Goal: Transaction & Acquisition: Purchase product/service

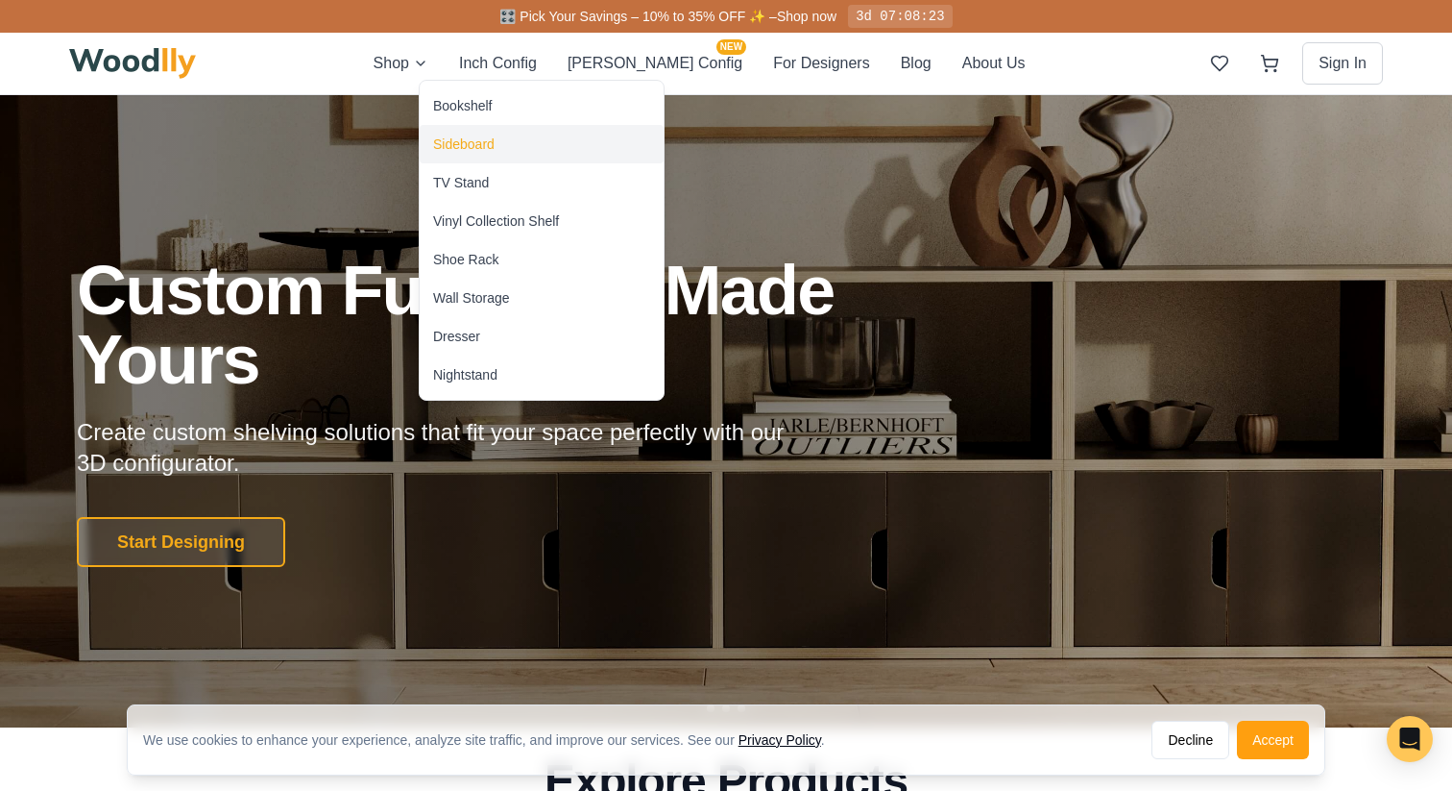
click at [456, 152] on div "Sideboard" at bounding box center [463, 143] width 61 height 19
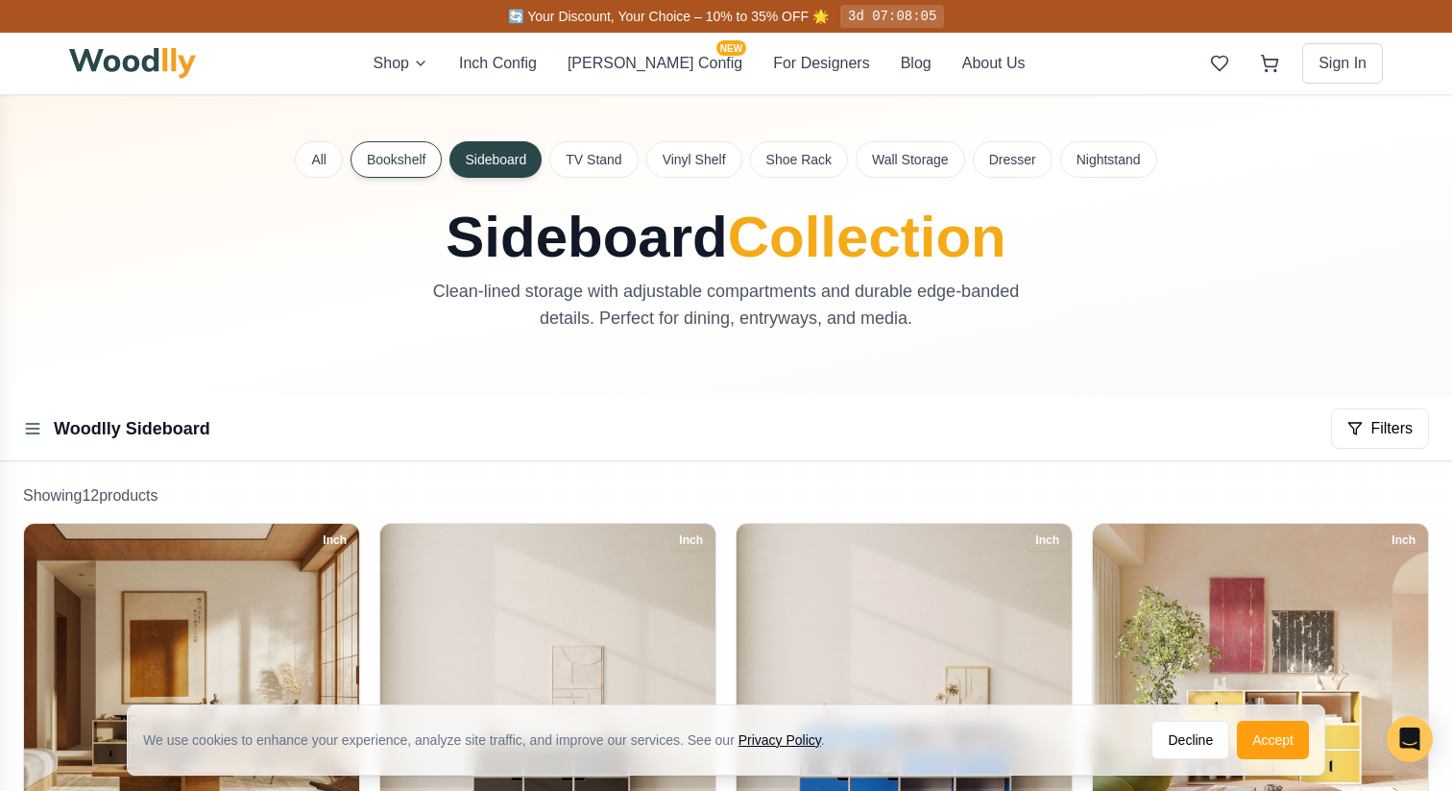
click at [387, 158] on button "Bookshelf" at bounding box center [396, 159] width 91 height 37
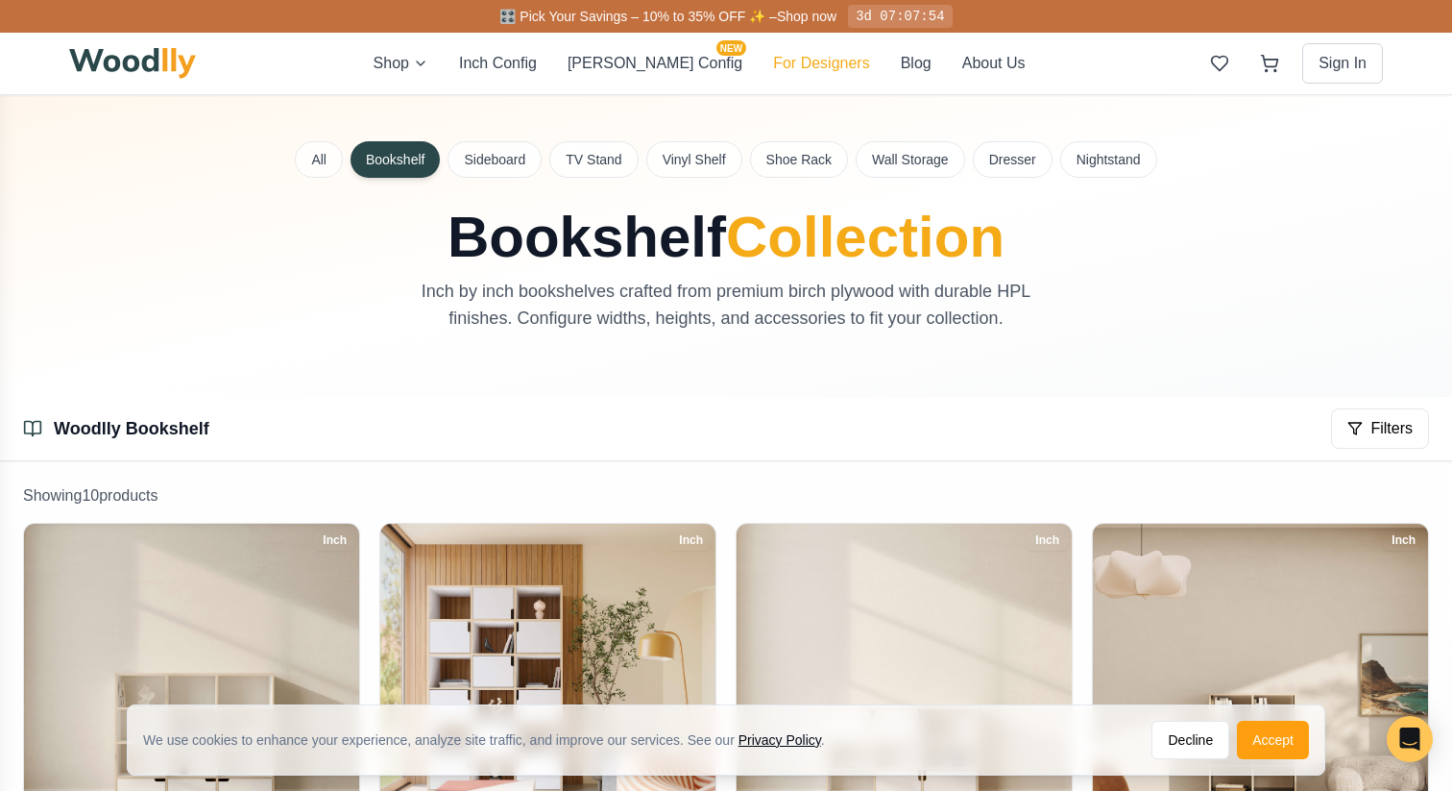
click at [773, 67] on button "For Designers" at bounding box center [821, 63] width 96 height 23
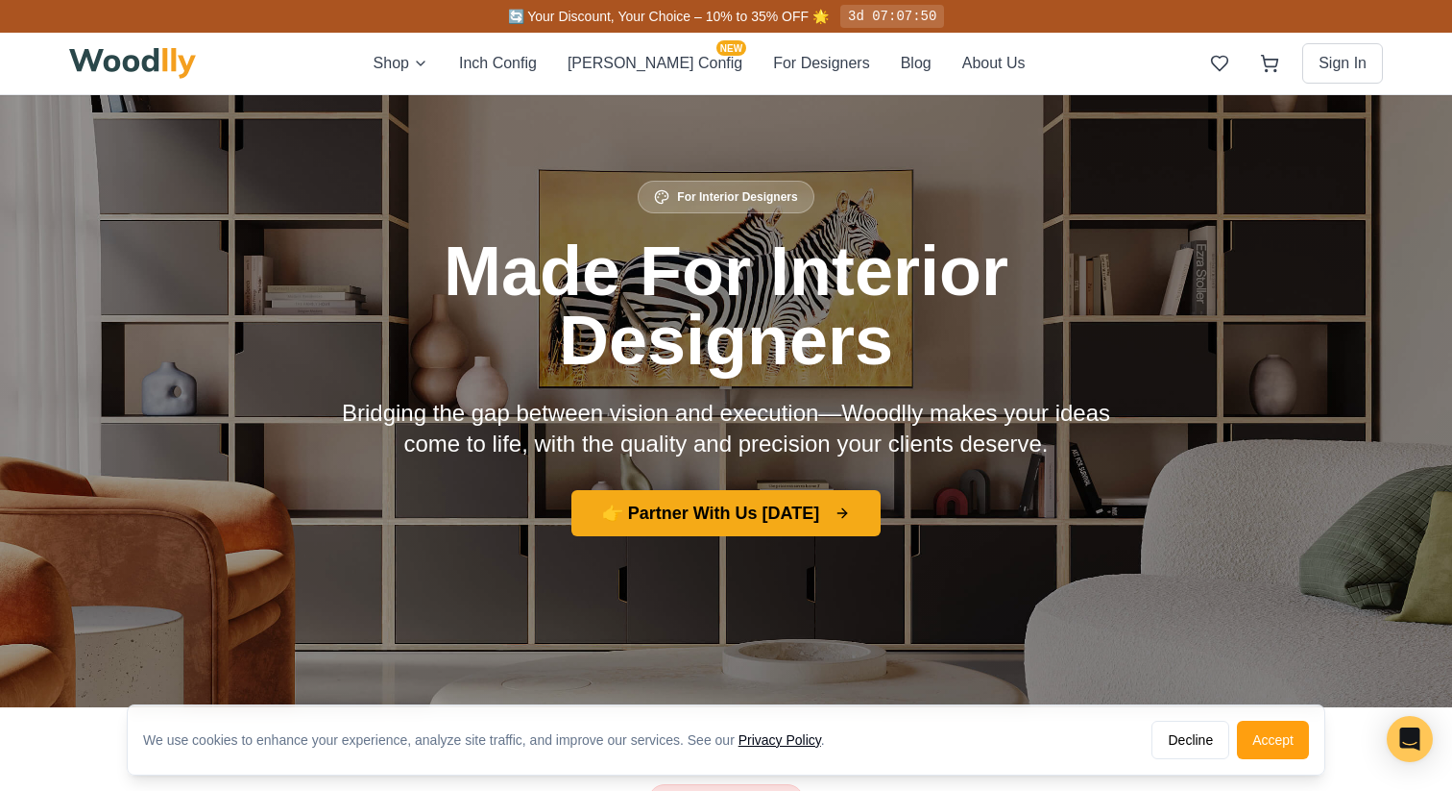
scroll to position [55, 0]
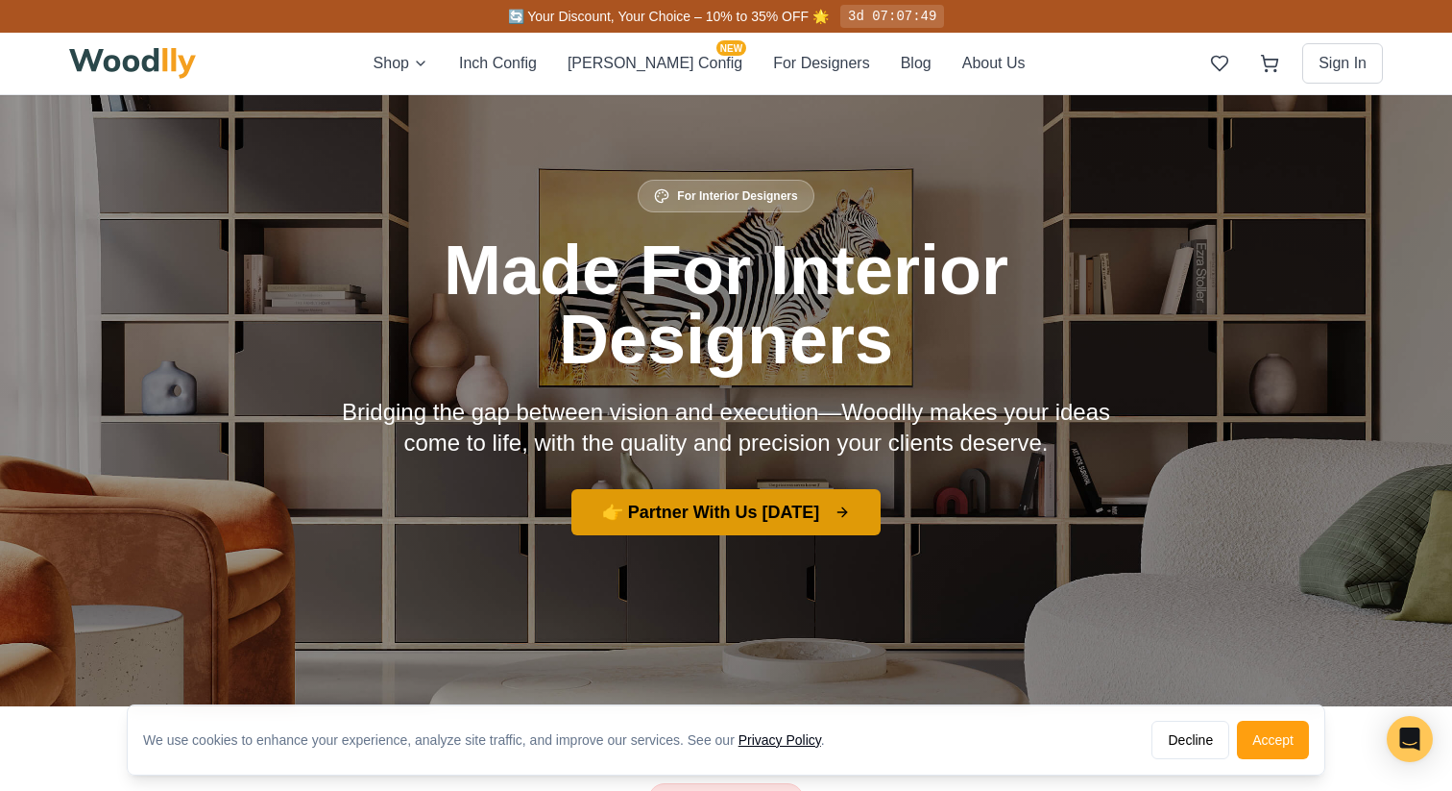
click at [757, 520] on button "👉 Partner With Us [DATE]" at bounding box center [727, 512] width 310 height 46
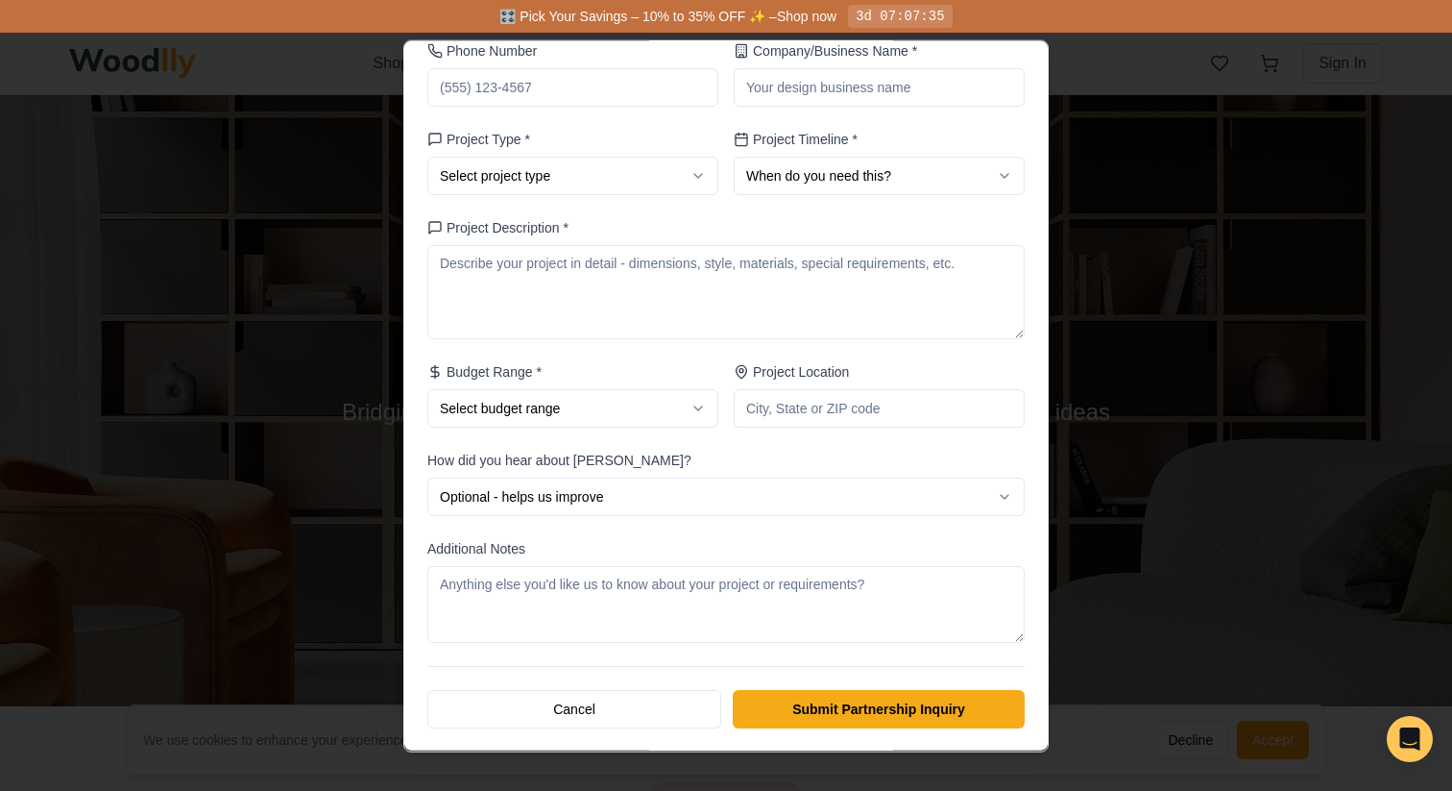
scroll to position [0, 0]
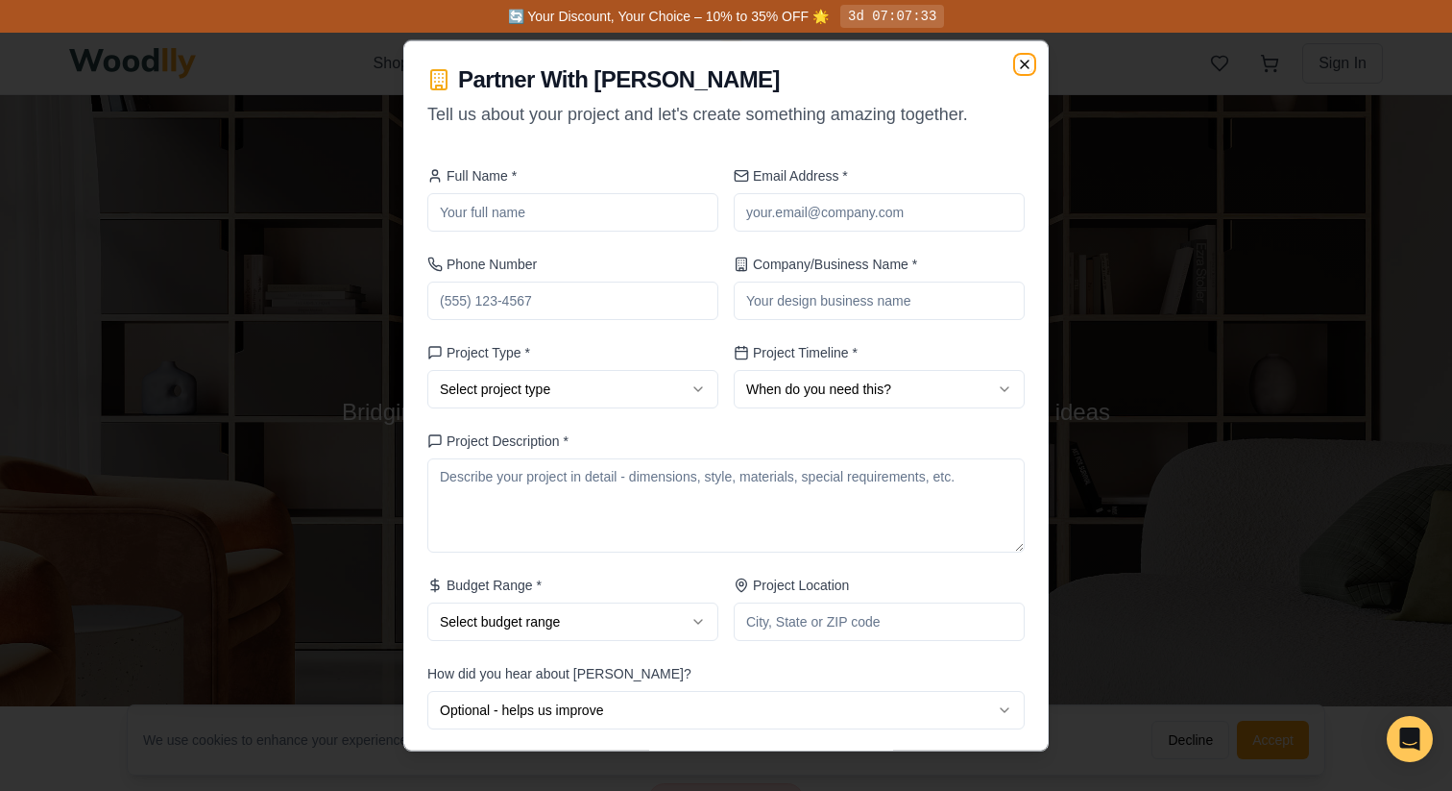
click at [1018, 62] on icon "button" at bounding box center [1024, 63] width 15 height 15
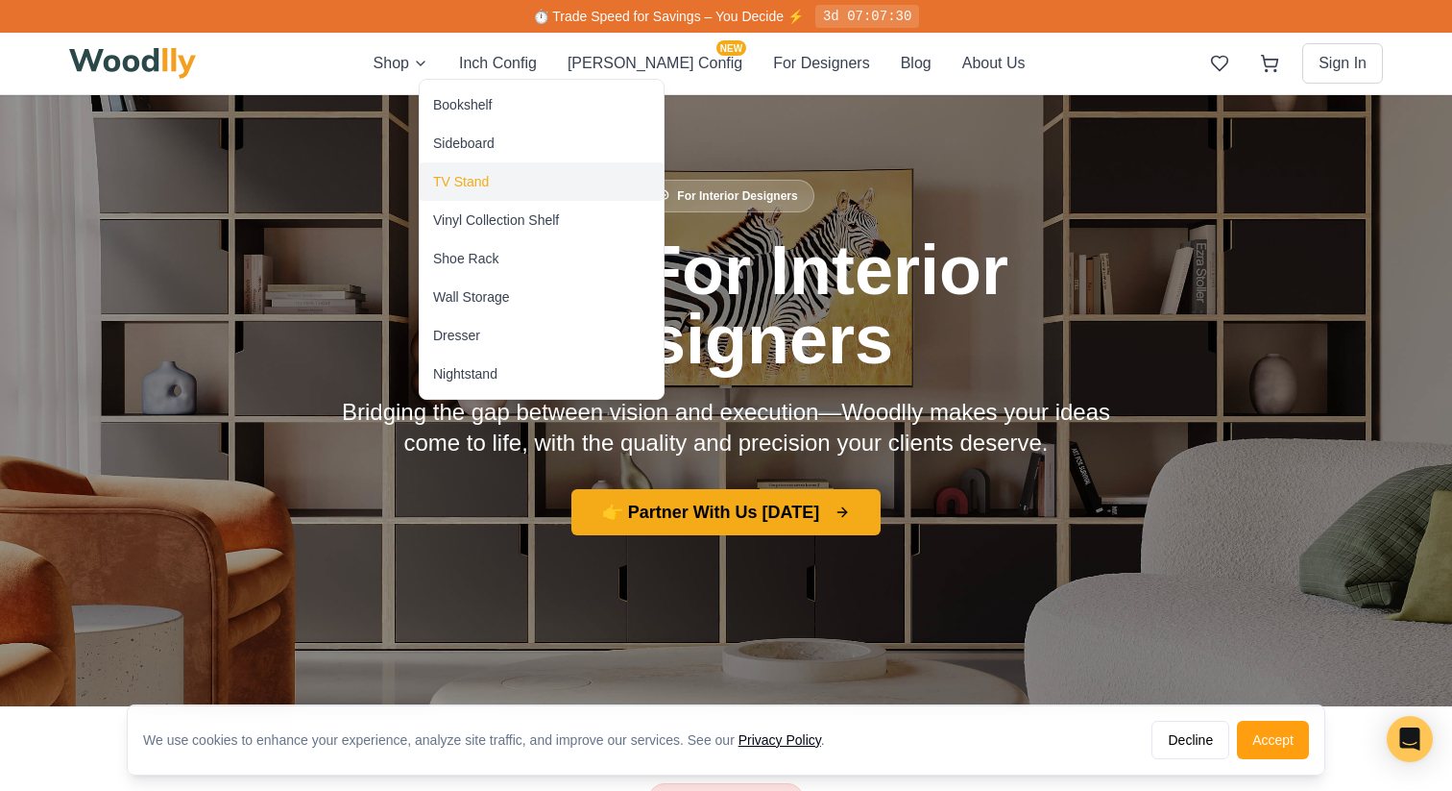
click at [453, 178] on div "TV Stand" at bounding box center [461, 181] width 56 height 19
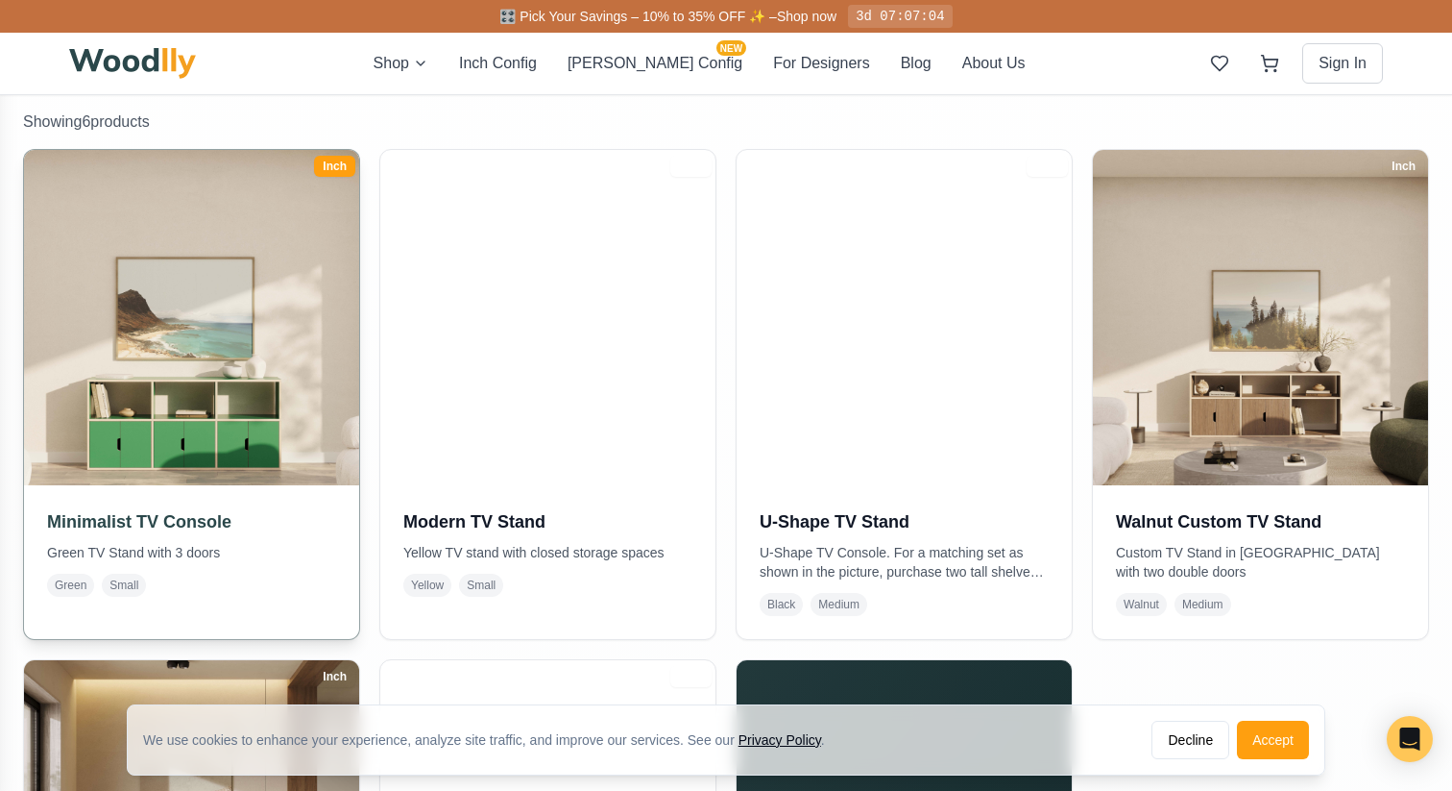
scroll to position [406, 0]
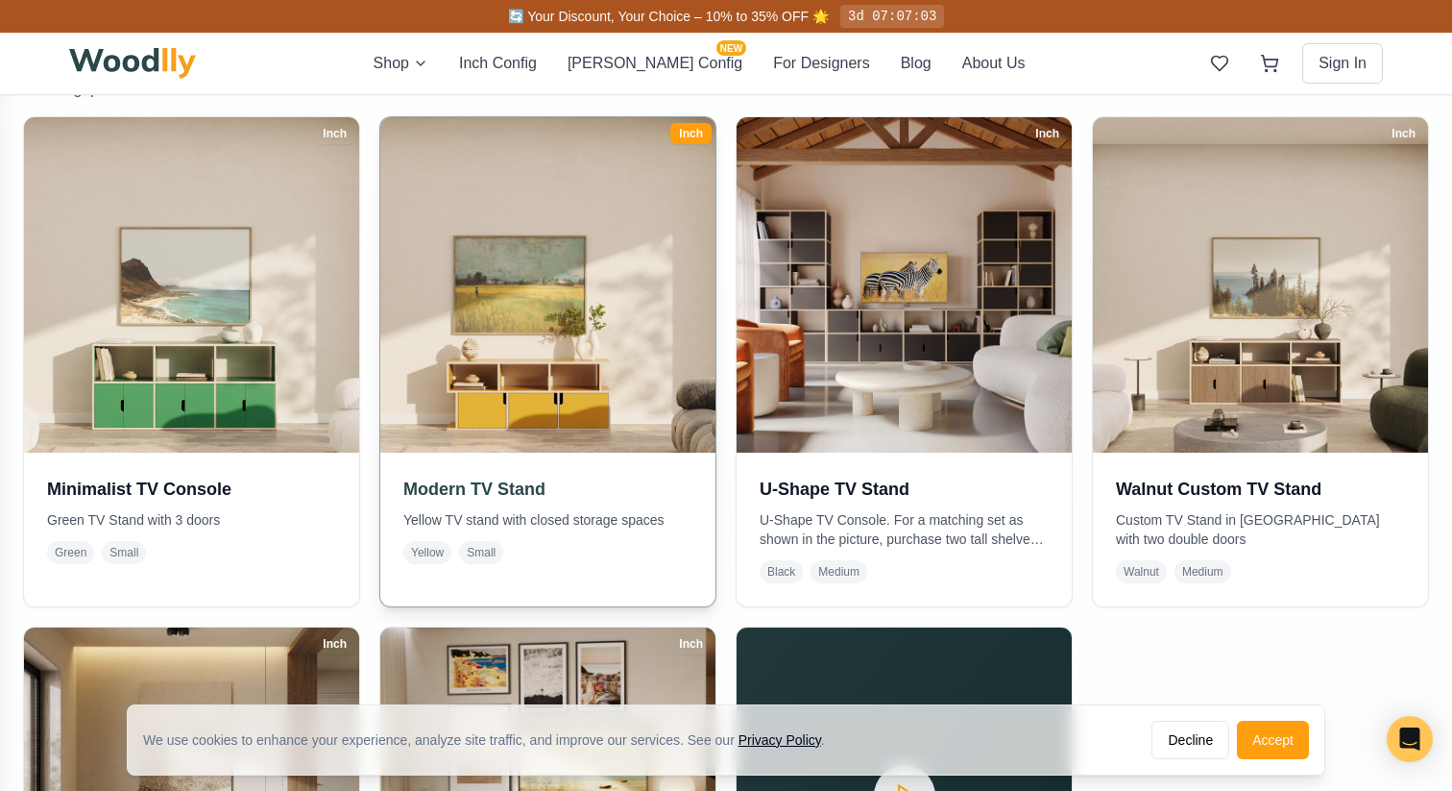
click at [468, 527] on p "Yellow TV stand with closed storage spaces" at bounding box center [547, 519] width 289 height 19
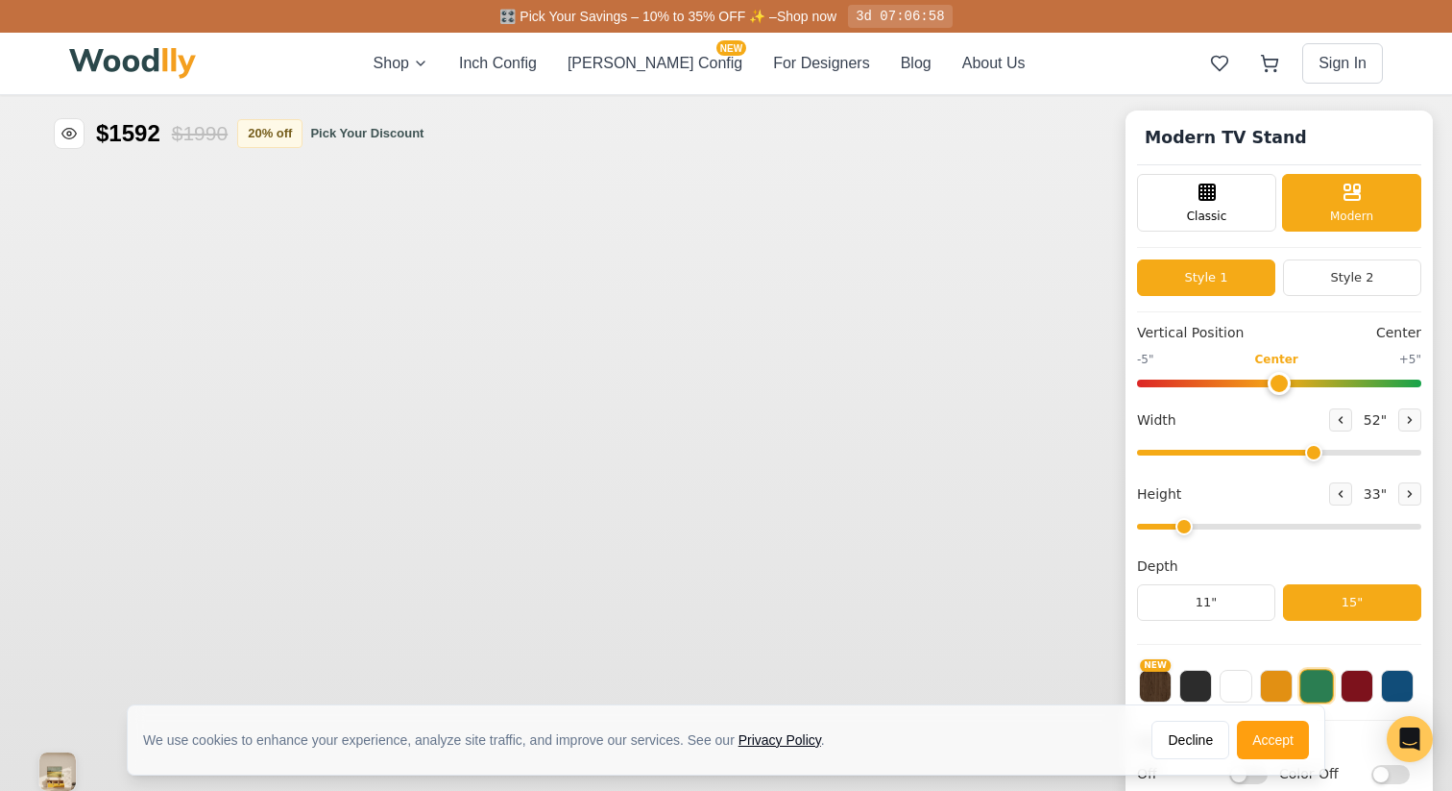
type input "52"
type input "2"
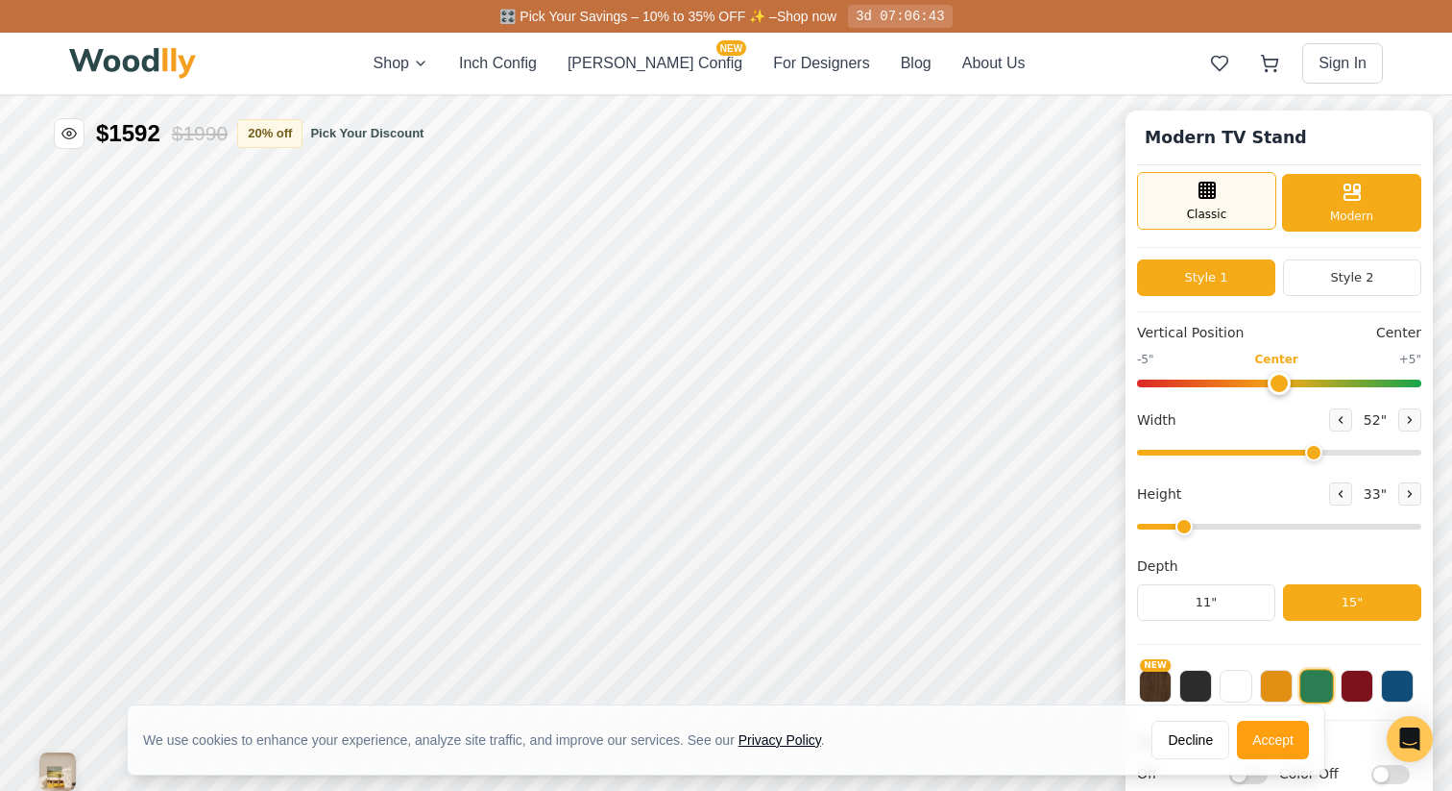
click at [1233, 212] on div "Classic" at bounding box center [1206, 201] width 139 height 58
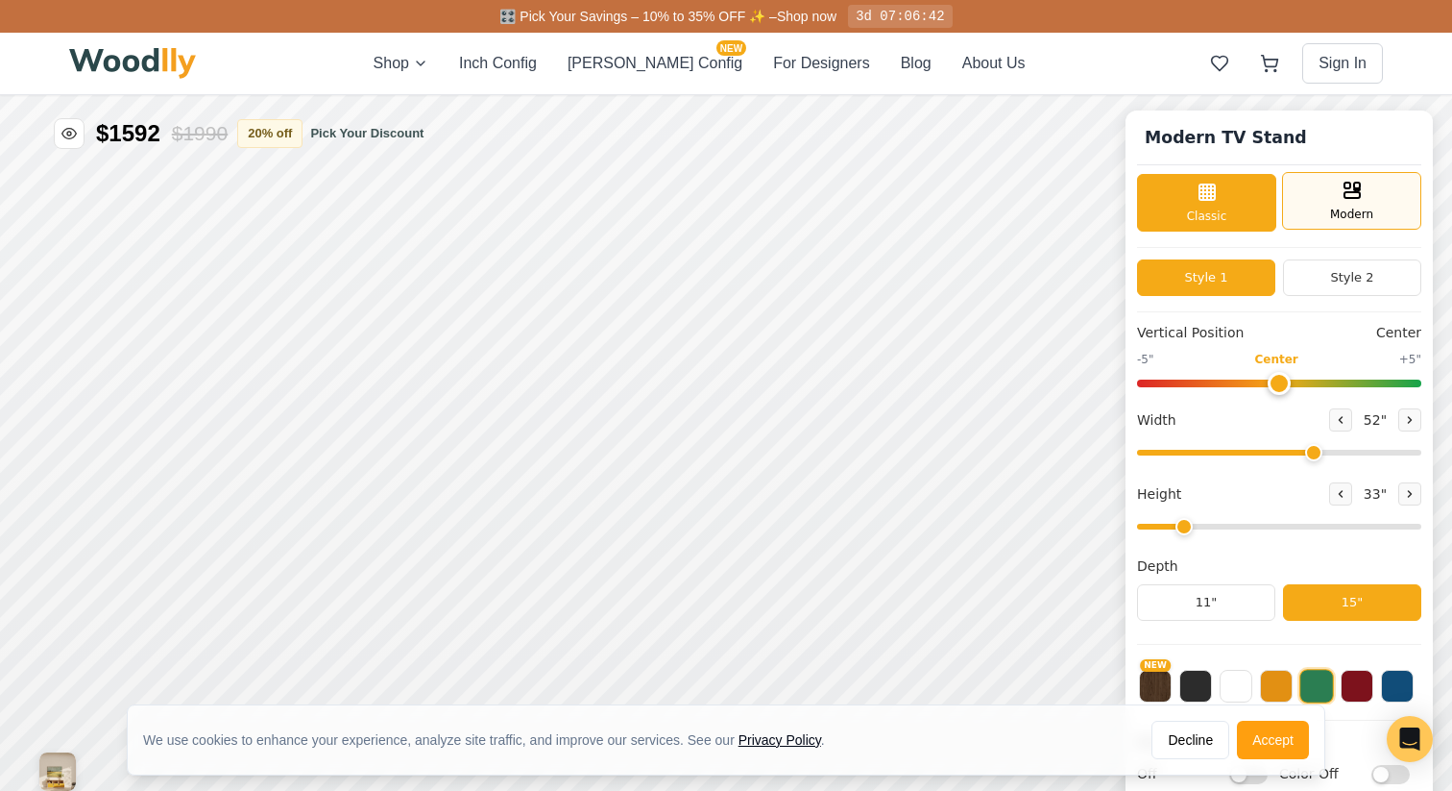
click at [1332, 212] on span "Modern" at bounding box center [1351, 214] width 43 height 17
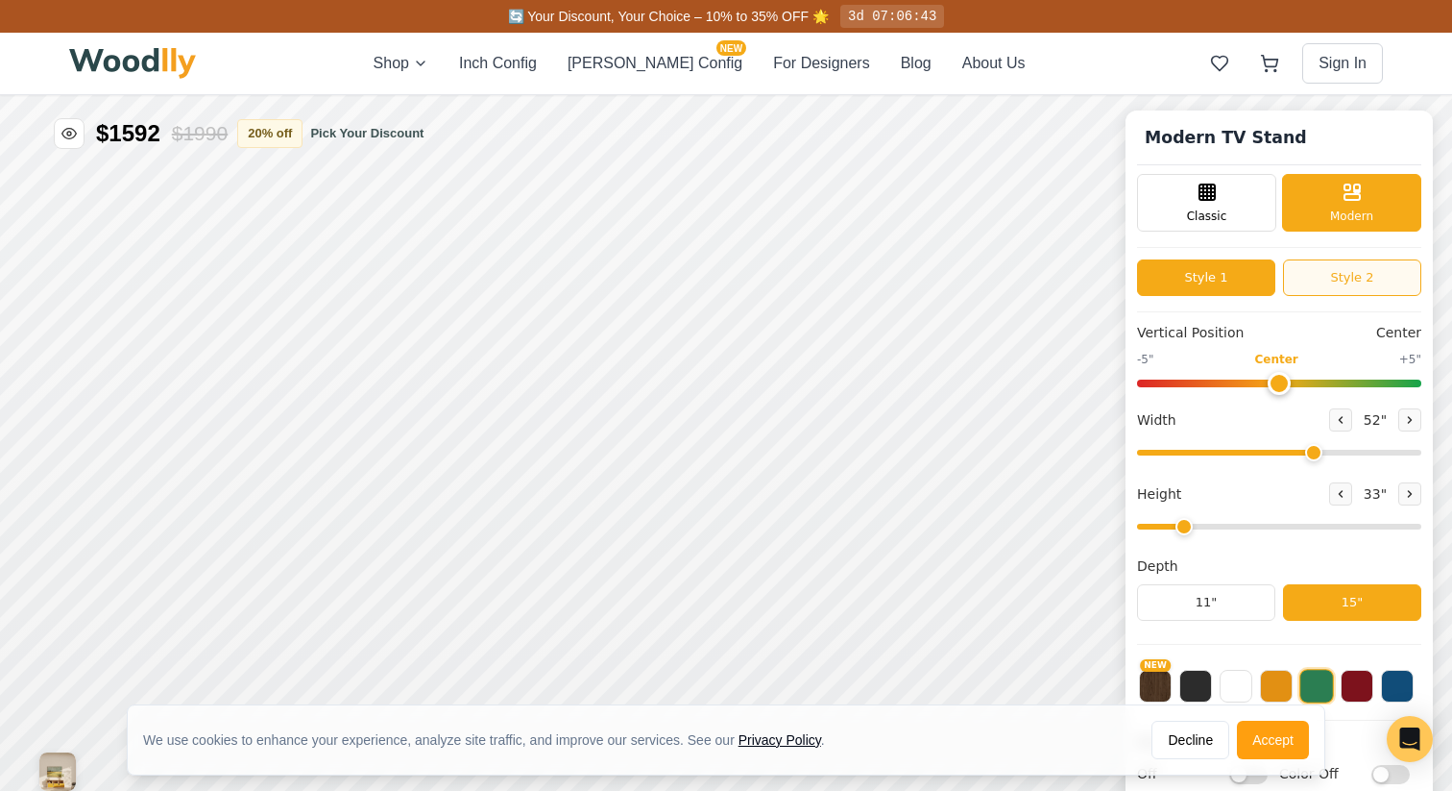
click at [1341, 288] on button "Style 2" at bounding box center [1352, 277] width 138 height 37
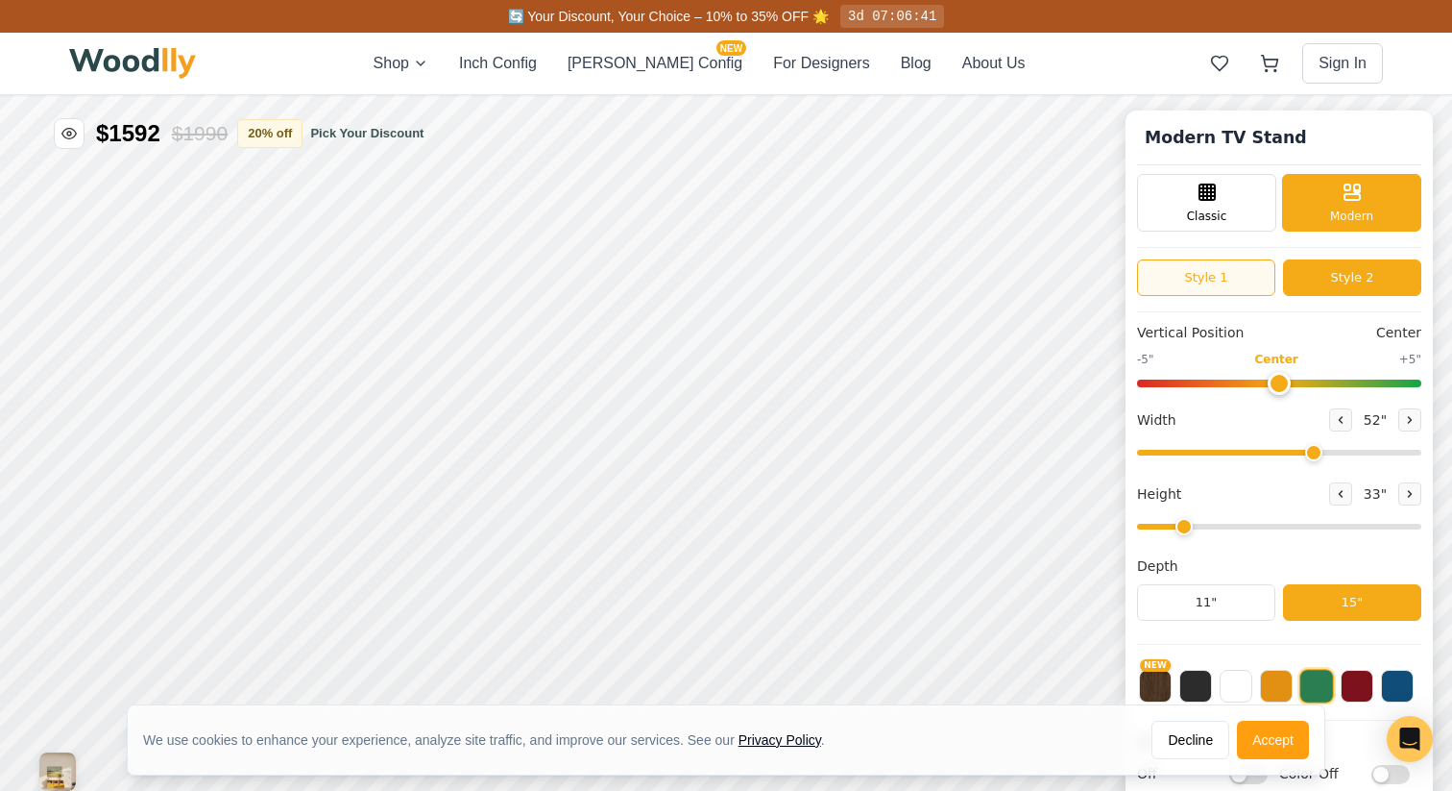
click at [1231, 278] on button "Style 1" at bounding box center [1206, 277] width 138 height 37
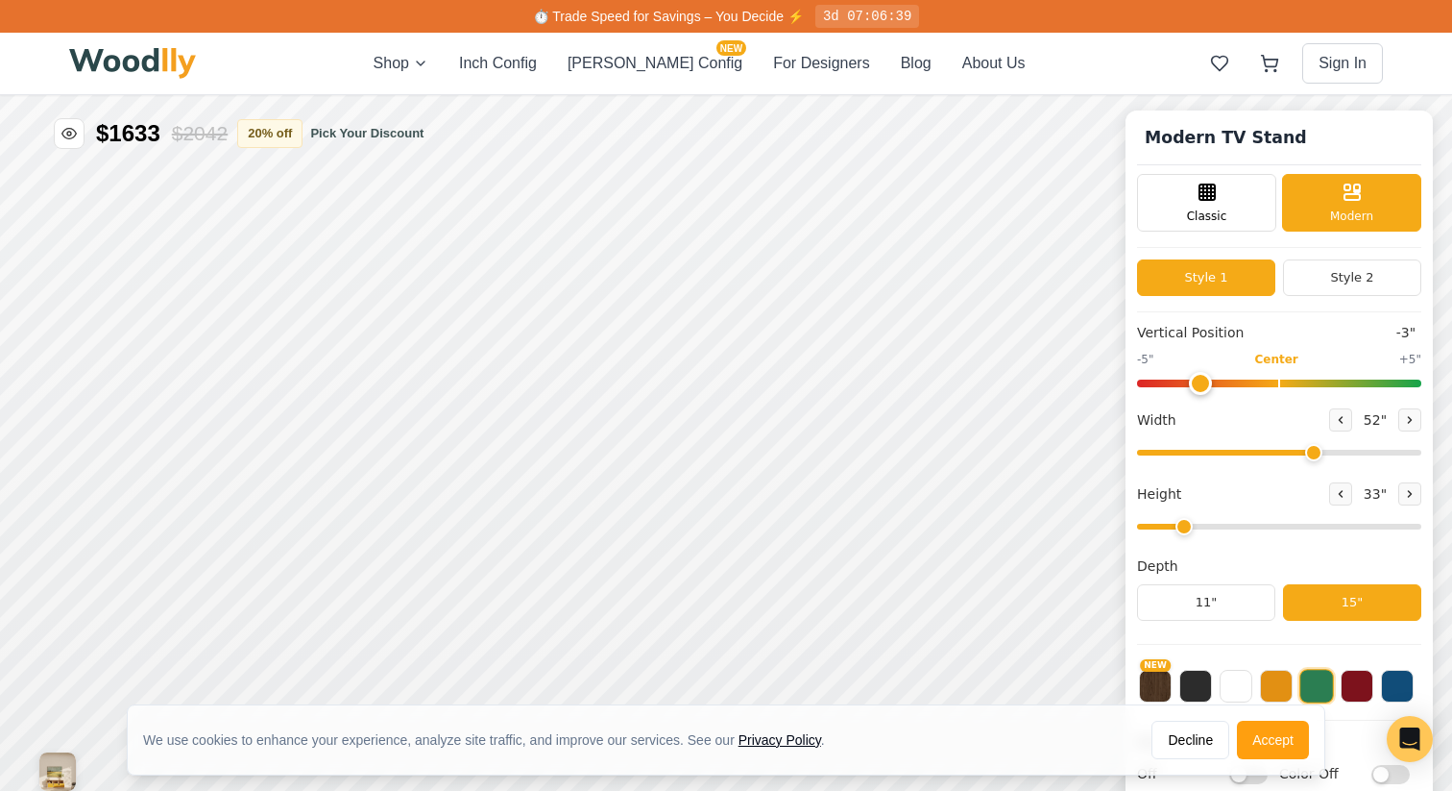
drag, startPoint x: 1275, startPoint y: 388, endPoint x: 1193, endPoint y: 381, distance: 81.9
type input "-3"
click at [1193, 381] on input "range" at bounding box center [1279, 383] width 284 height 8
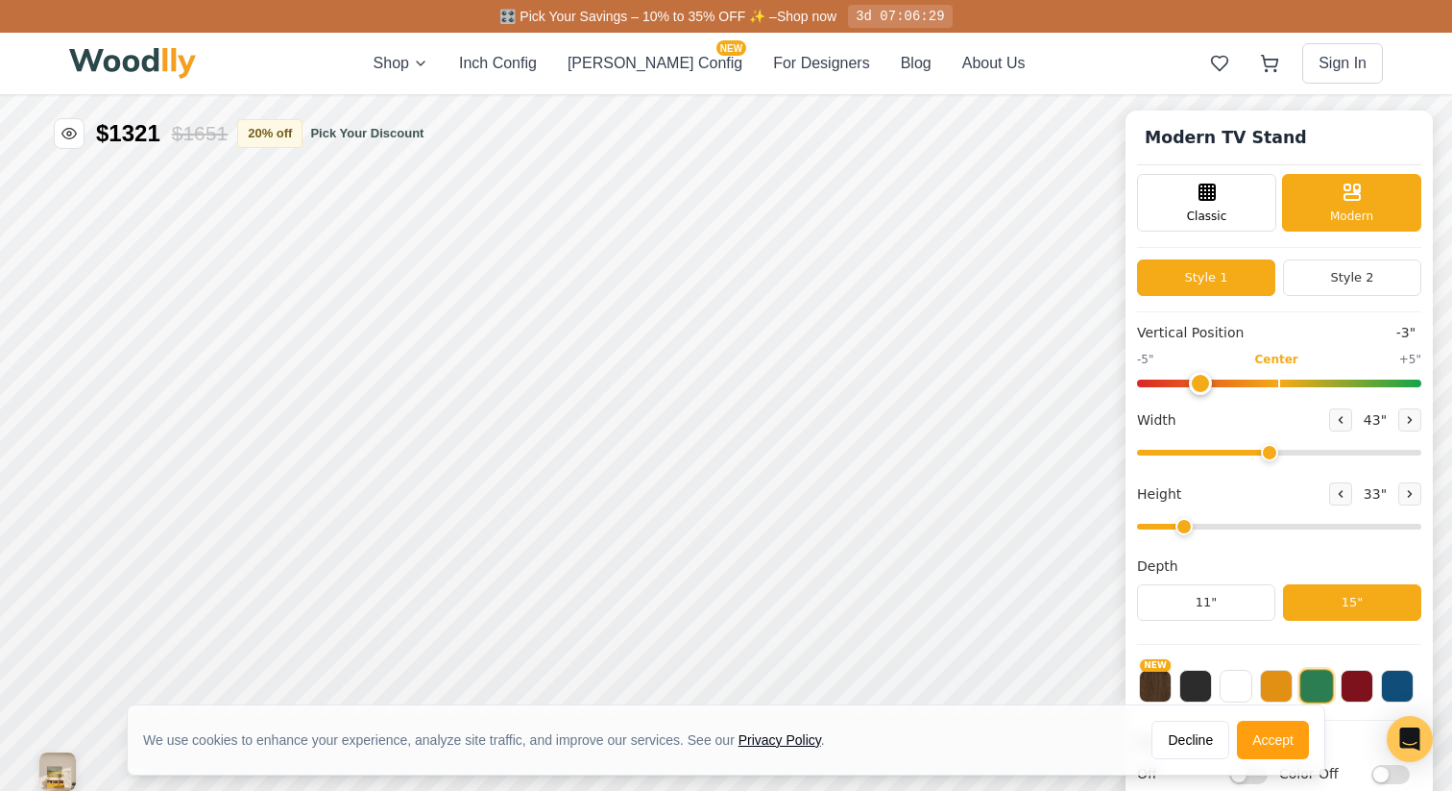
drag, startPoint x: 1308, startPoint y: 460, endPoint x: 1265, endPoint y: 475, distance: 45.9
type input "43"
click at [1265, 455] on input "range" at bounding box center [1279, 453] width 284 height 6
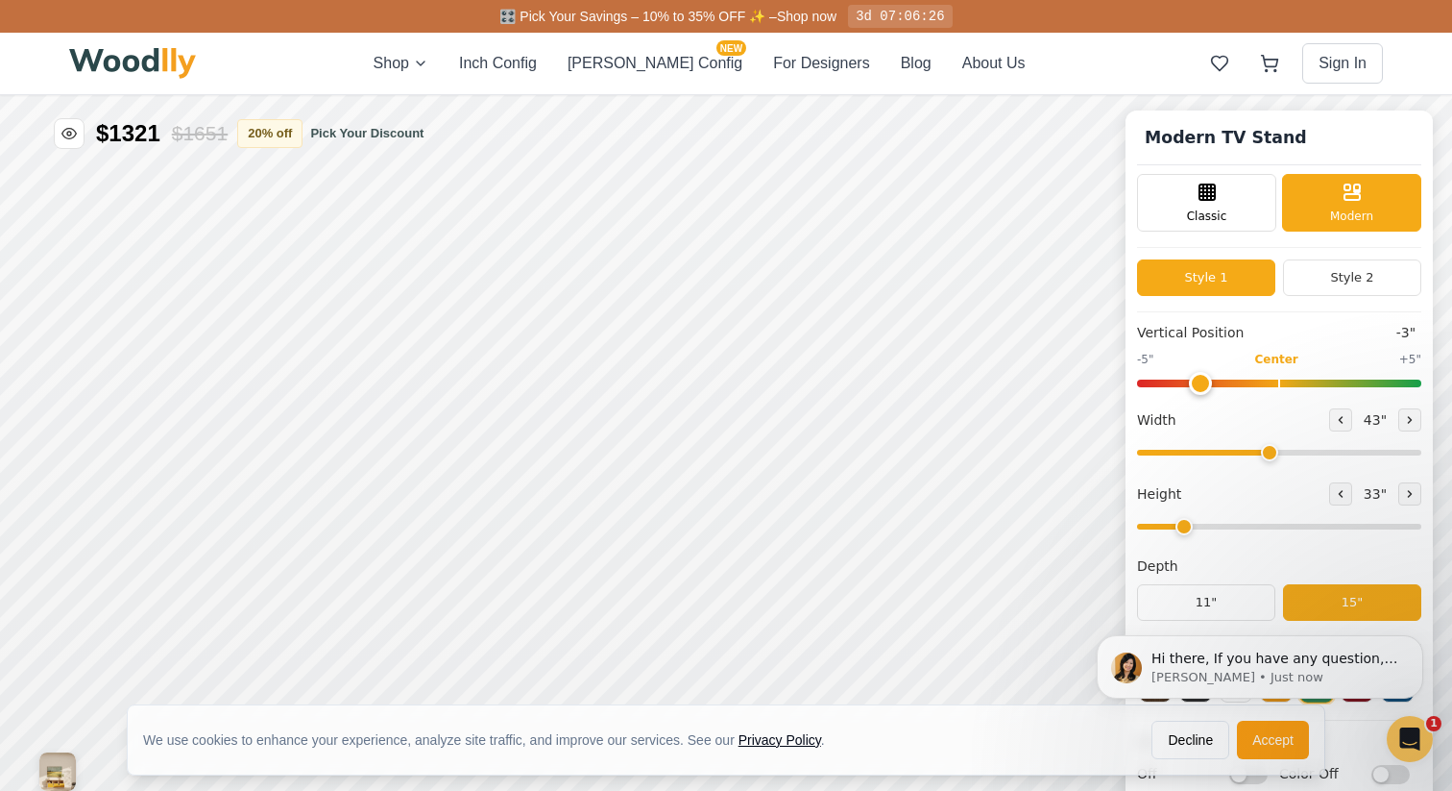
drag, startPoint x: 1172, startPoint y: 534, endPoint x: 1218, endPoint y: 535, distance: 46.1
click at [1218, 535] on div "Hi there, If you have any question, we are right here for you. 😊 [PERSON_NAME] …" at bounding box center [1260, 578] width 353 height 240
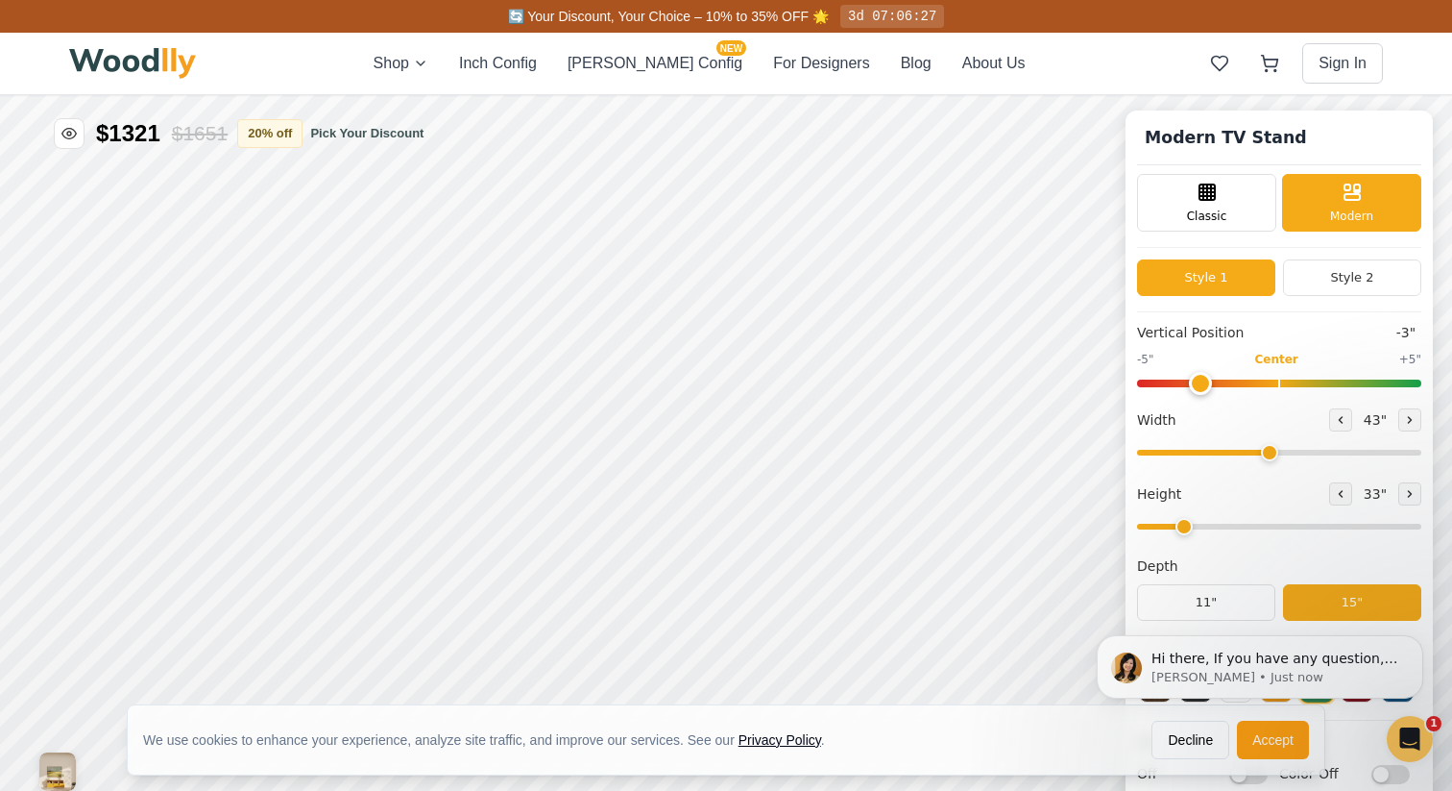
drag, startPoint x: 1177, startPoint y: 532, endPoint x: 1218, endPoint y: 529, distance: 41.4
click at [1218, 529] on div "Hi there, If you have any question, we are right here for you. 😊 [PERSON_NAME] …" at bounding box center [1260, 578] width 353 height 240
drag, startPoint x: 1173, startPoint y: 530, endPoint x: 1197, endPoint y: 528, distance: 24.1
click at [1197, 528] on div "Hi there, If you have any question, we are right here for you. 😊 [PERSON_NAME] …" at bounding box center [1260, 578] width 353 height 240
click at [1171, 528] on div "Hi there, If you have any question, we are right here for you. 😊 [PERSON_NAME] …" at bounding box center [1260, 578] width 353 height 240
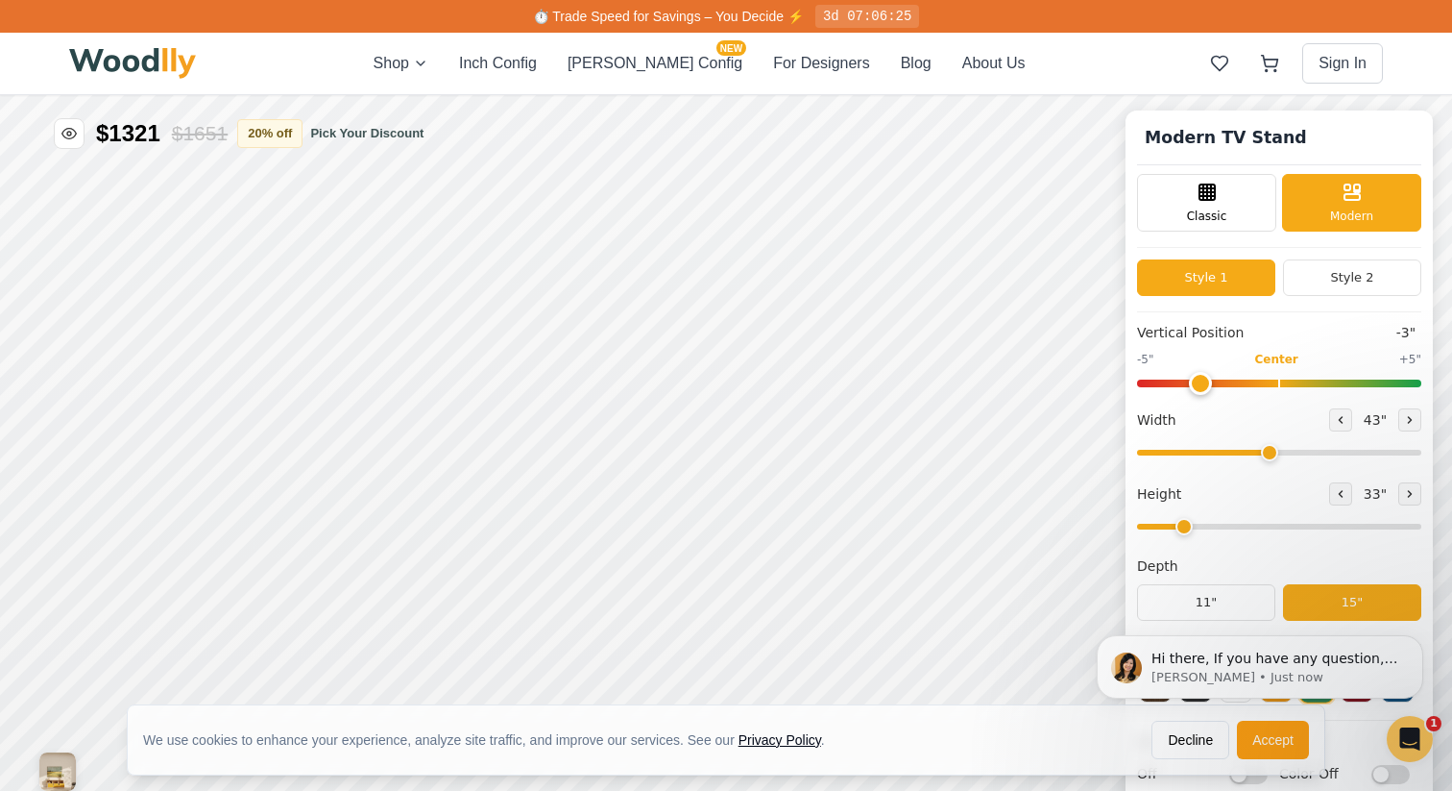
drag, startPoint x: 1171, startPoint y: 532, endPoint x: 1215, endPoint y: 525, distance: 44.7
click at [1215, 525] on div "Hi there, If you have any question, we are right here for you. 😊 [PERSON_NAME] …" at bounding box center [1260, 578] width 353 height 240
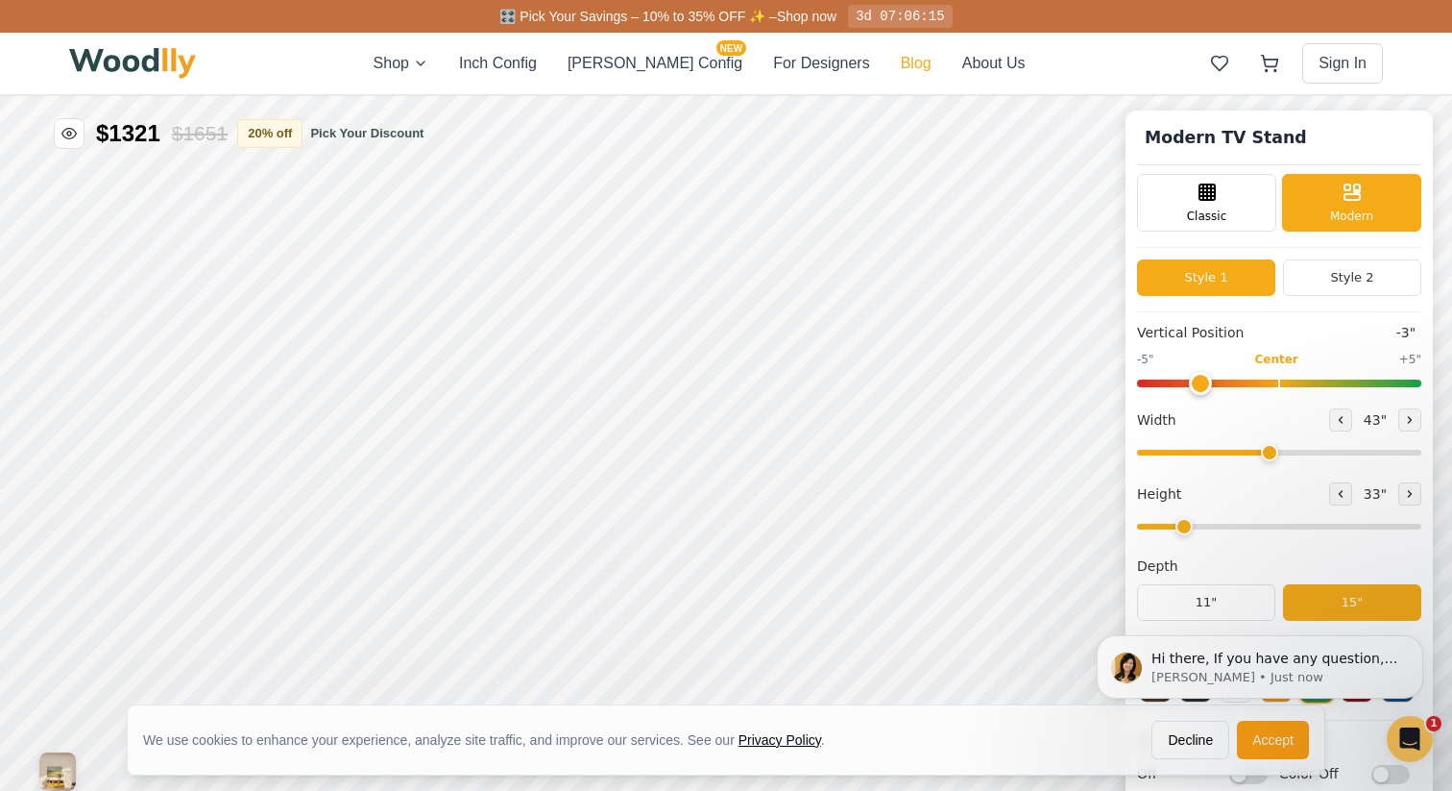
click at [901, 71] on button "Blog" at bounding box center [916, 63] width 31 height 23
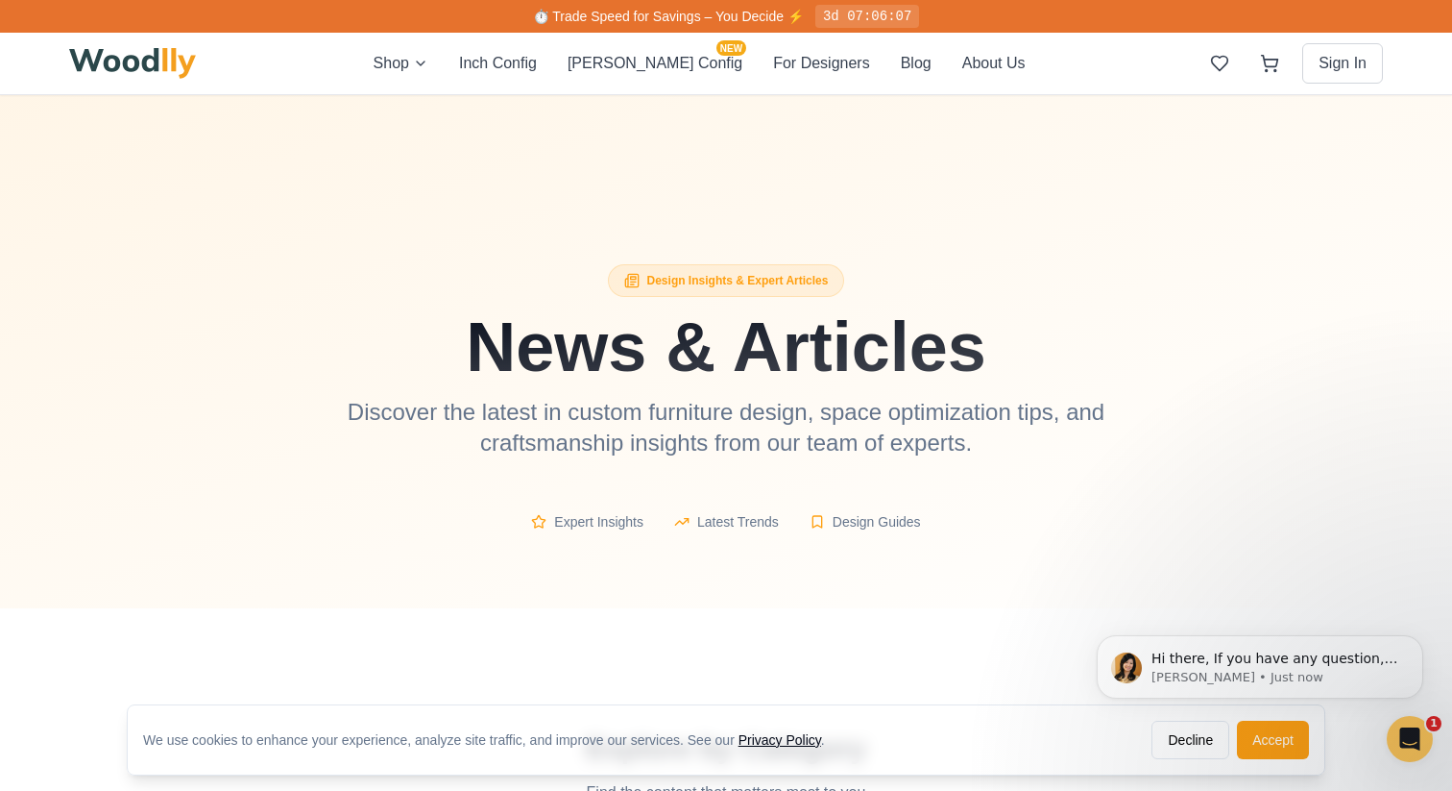
click at [491, 432] on p "Discover the latest in custom furniture design, space optimization tips, and cr…" at bounding box center [726, 427] width 861 height 61
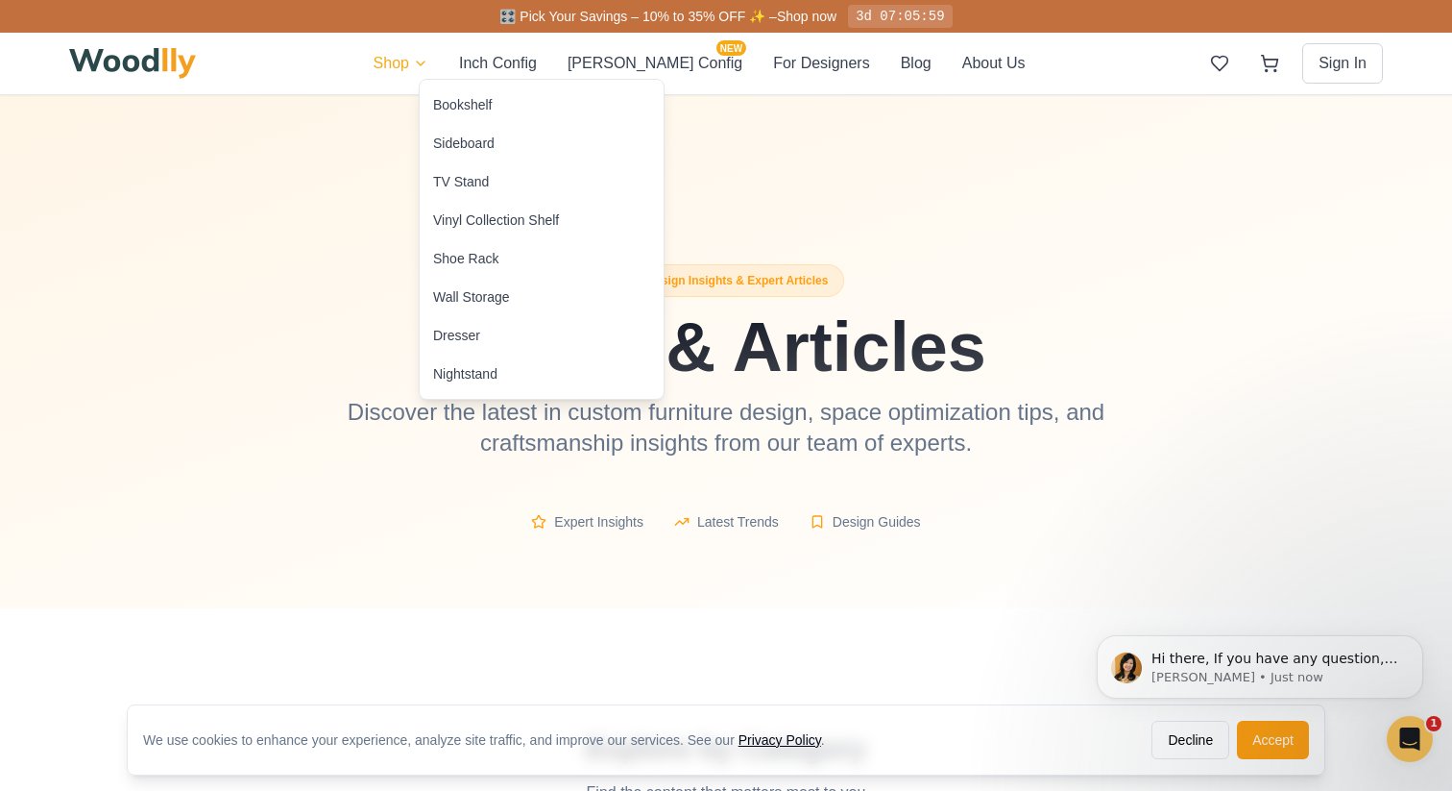
click at [478, 271] on div "Shoe Rack" at bounding box center [542, 258] width 244 height 38
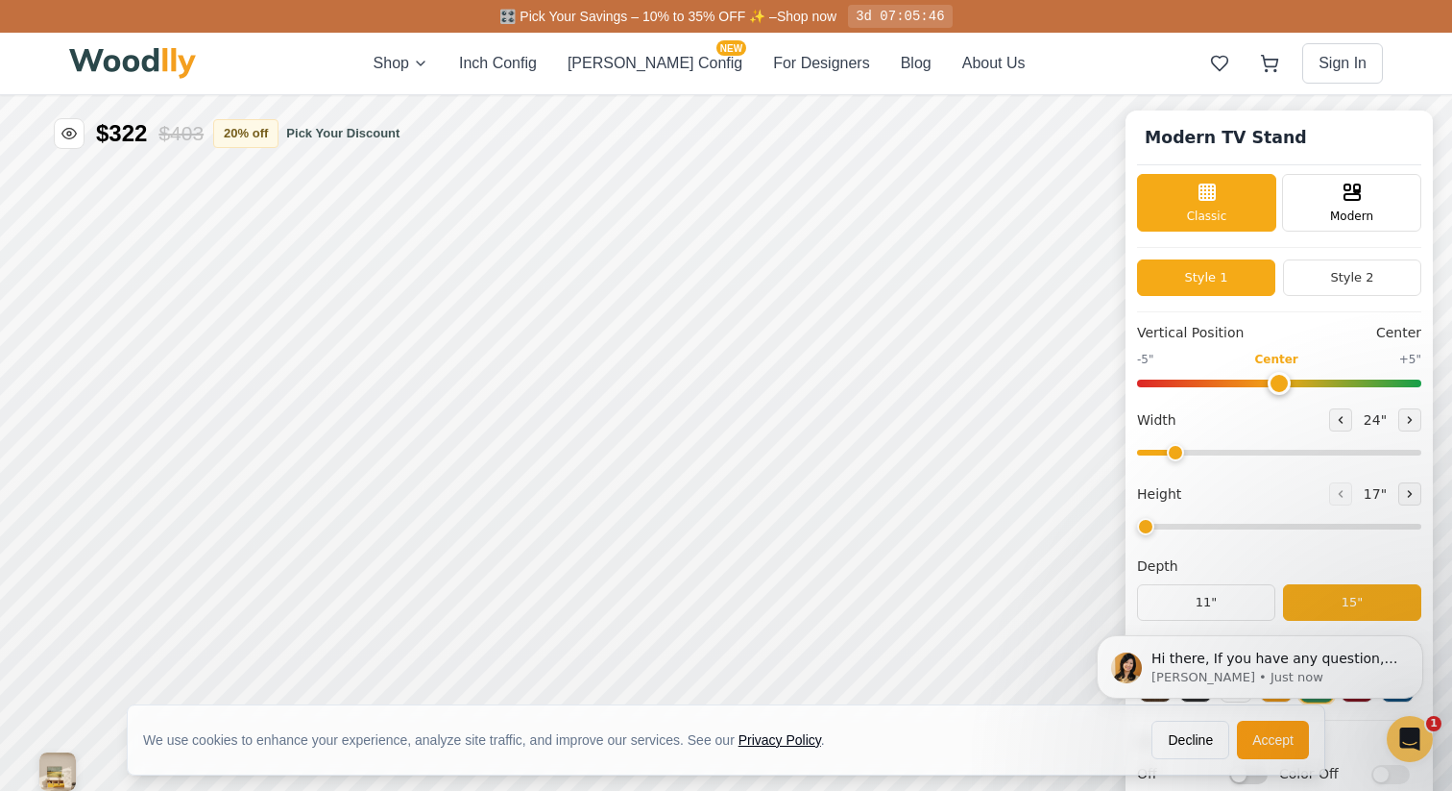
type input "52"
type input "2"
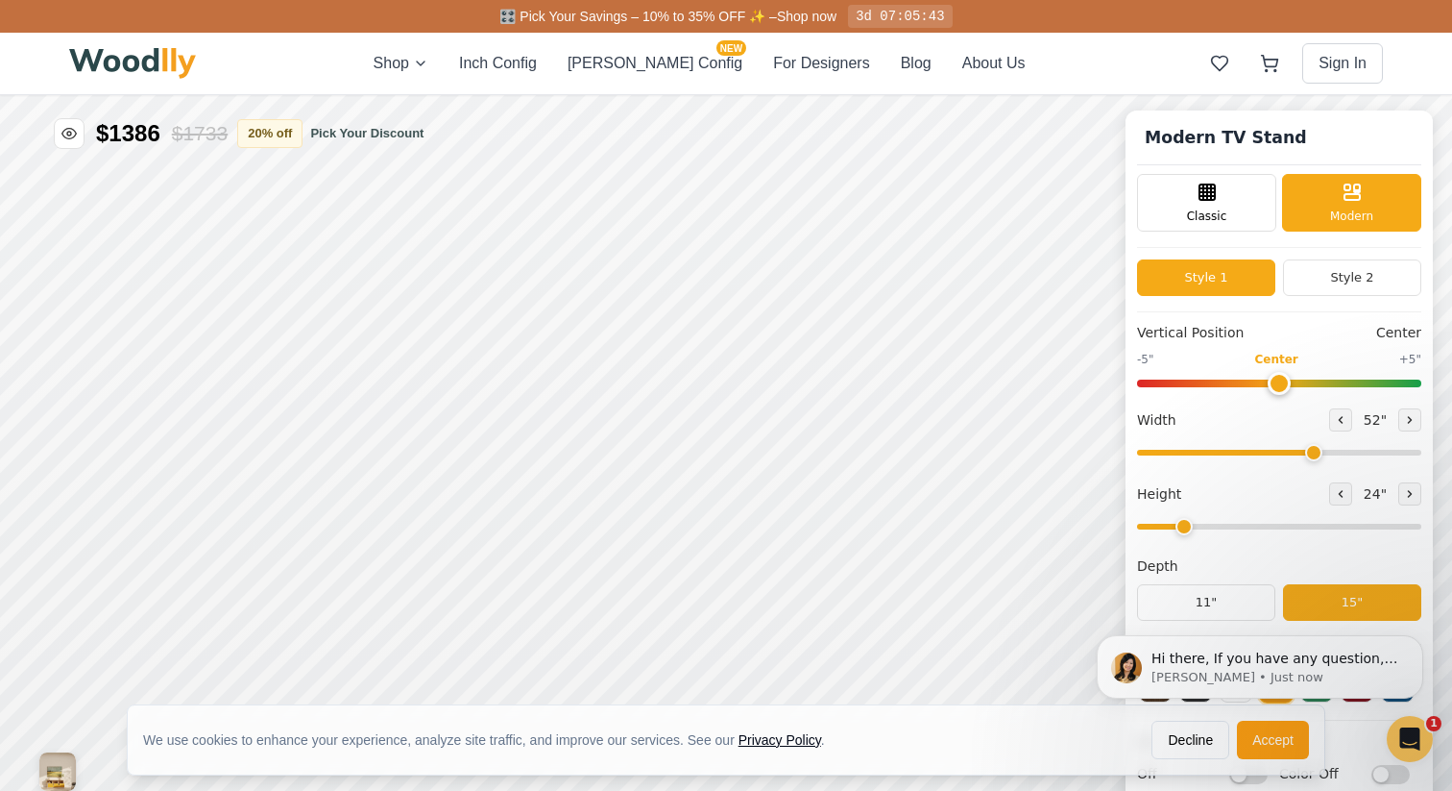
scroll to position [12, 0]
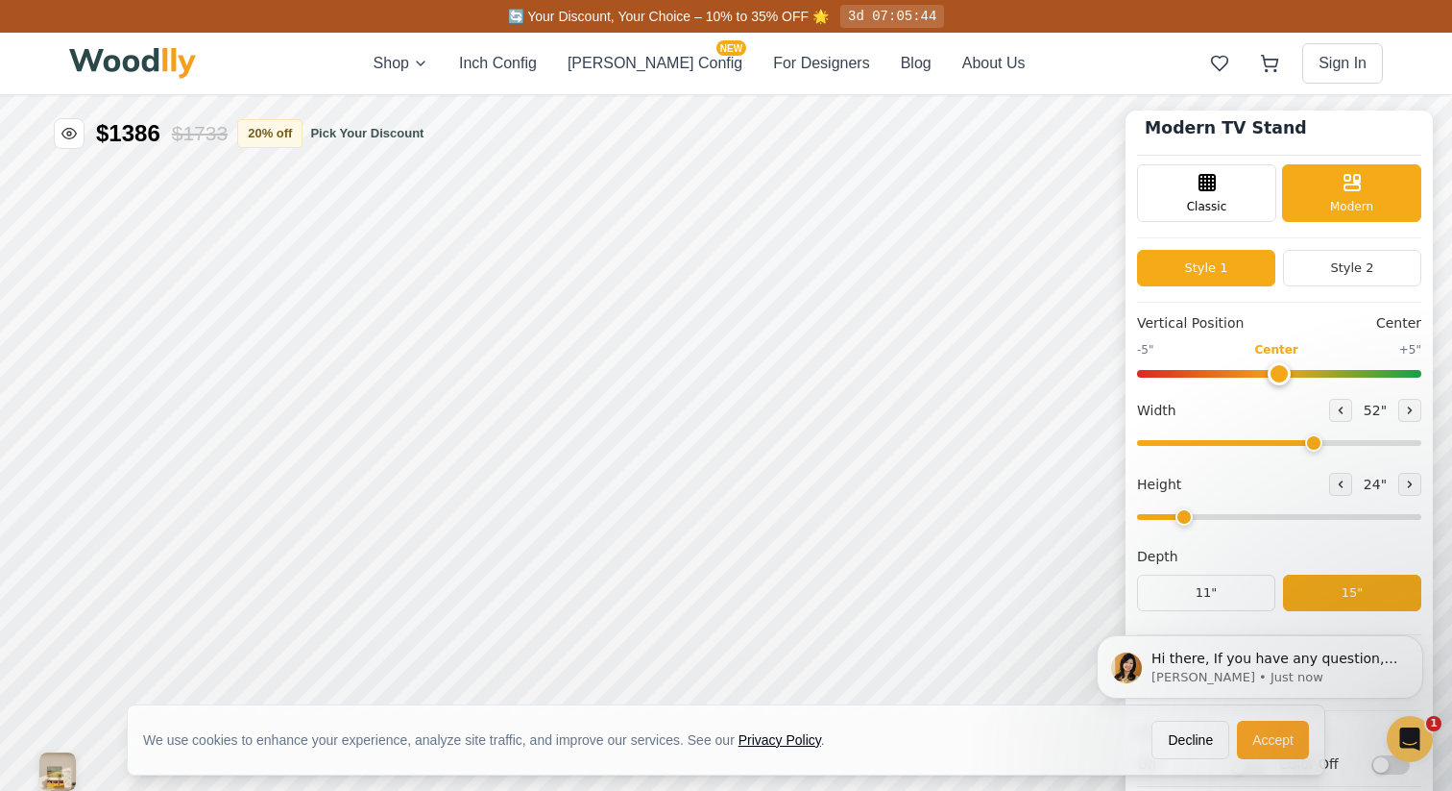
click at [1267, 751] on button "Accept" at bounding box center [1273, 739] width 72 height 38
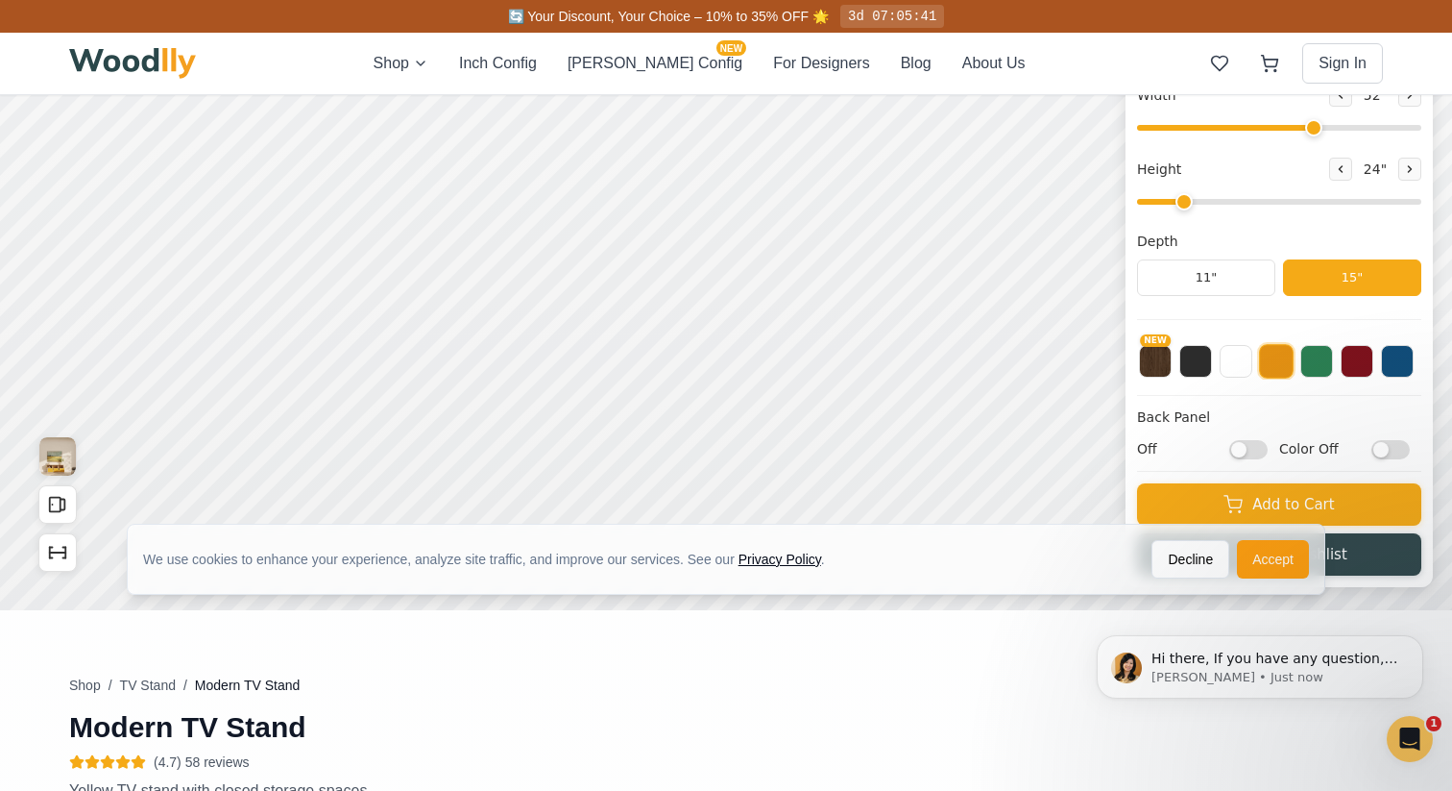
scroll to position [321, 0]
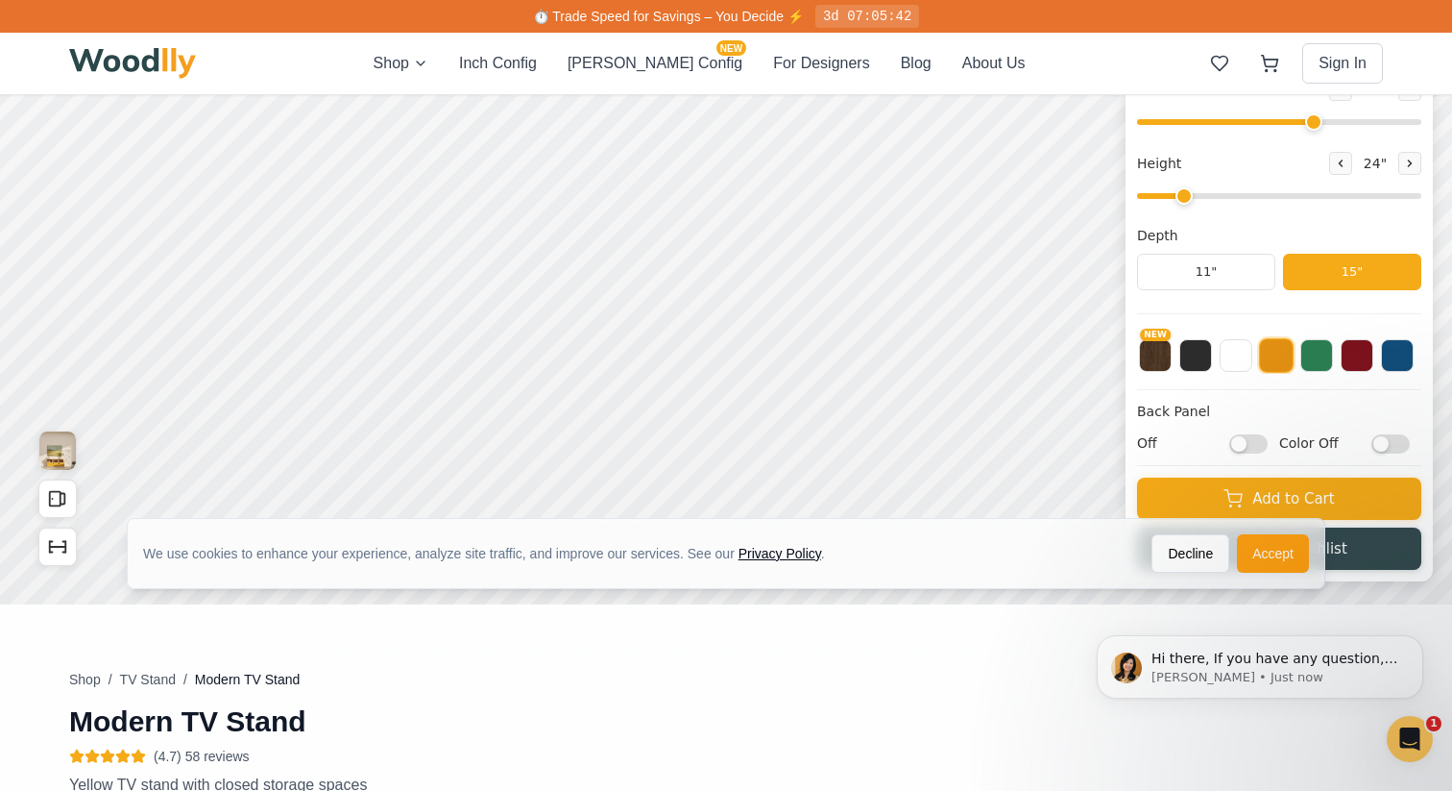
click at [1375, 441] on input "Color Off" at bounding box center [1391, 442] width 38 height 19
click at [1375, 441] on input "Color On" at bounding box center [1391, 442] width 38 height 19
click at [1375, 441] on input "Color Off" at bounding box center [1391, 442] width 38 height 19
click at [1375, 441] on input "Color On" at bounding box center [1391, 442] width 38 height 19
checkbox input "false"
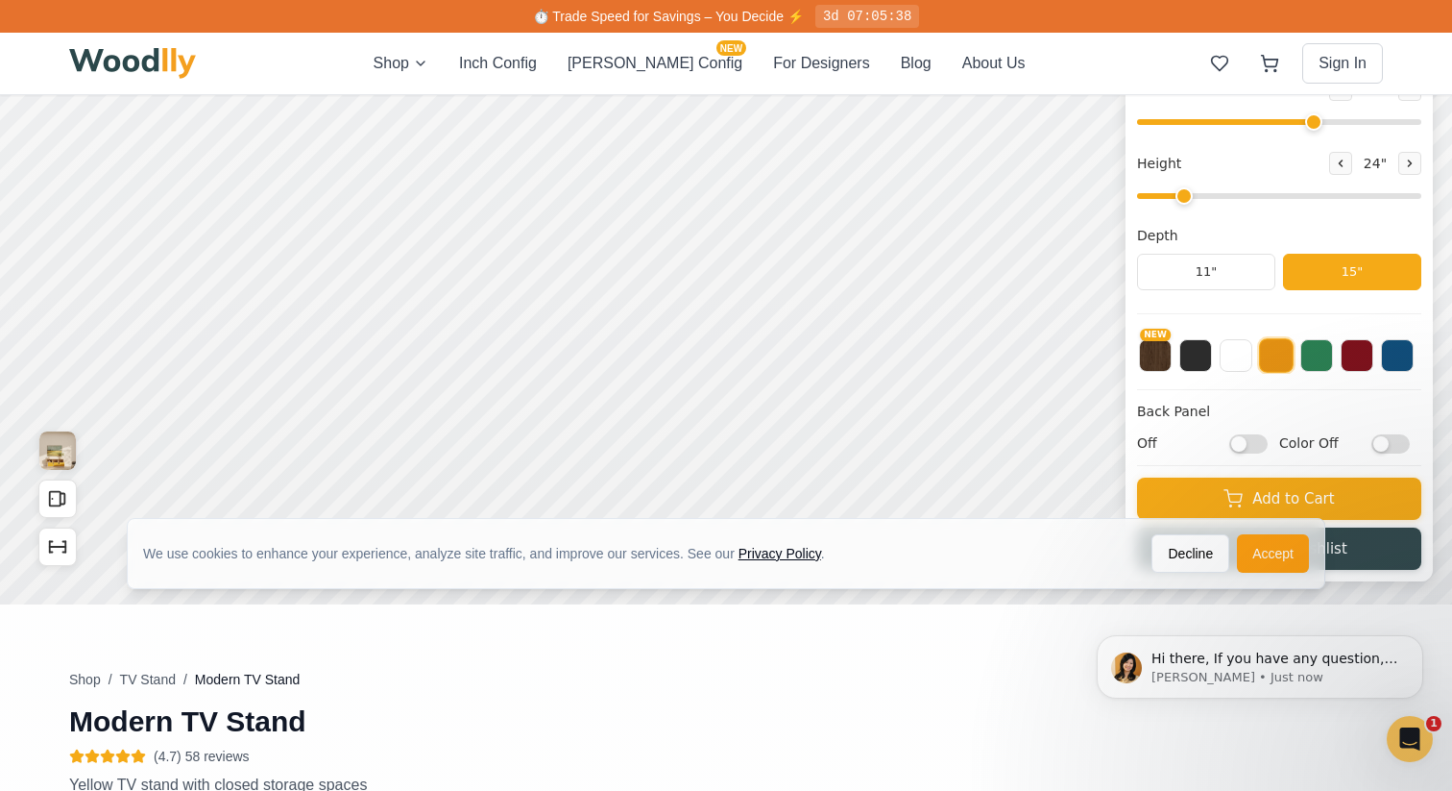
click at [1246, 442] on input "Off" at bounding box center [1249, 442] width 38 height 19
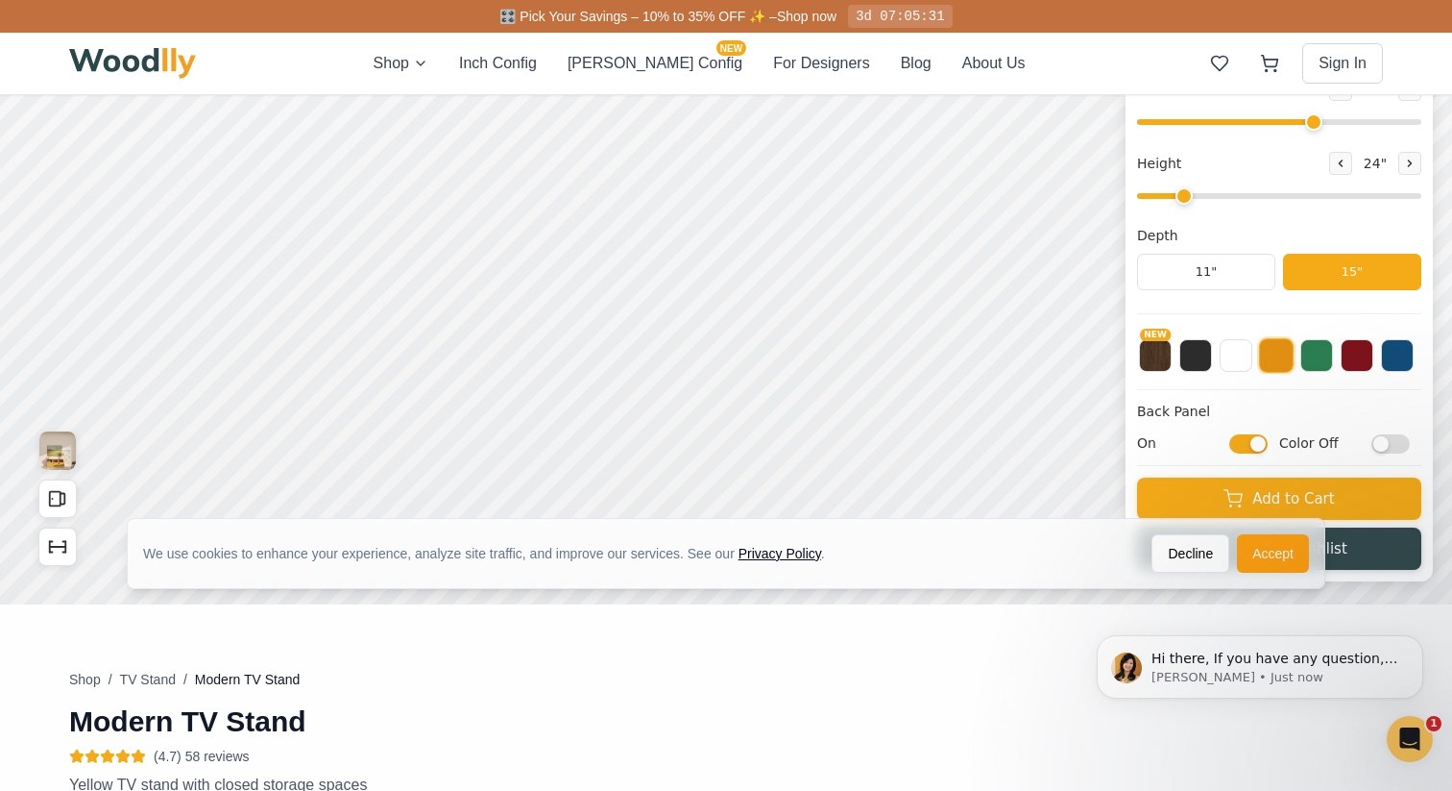
click at [1246, 442] on input "On" at bounding box center [1249, 442] width 38 height 19
checkbox input "false"
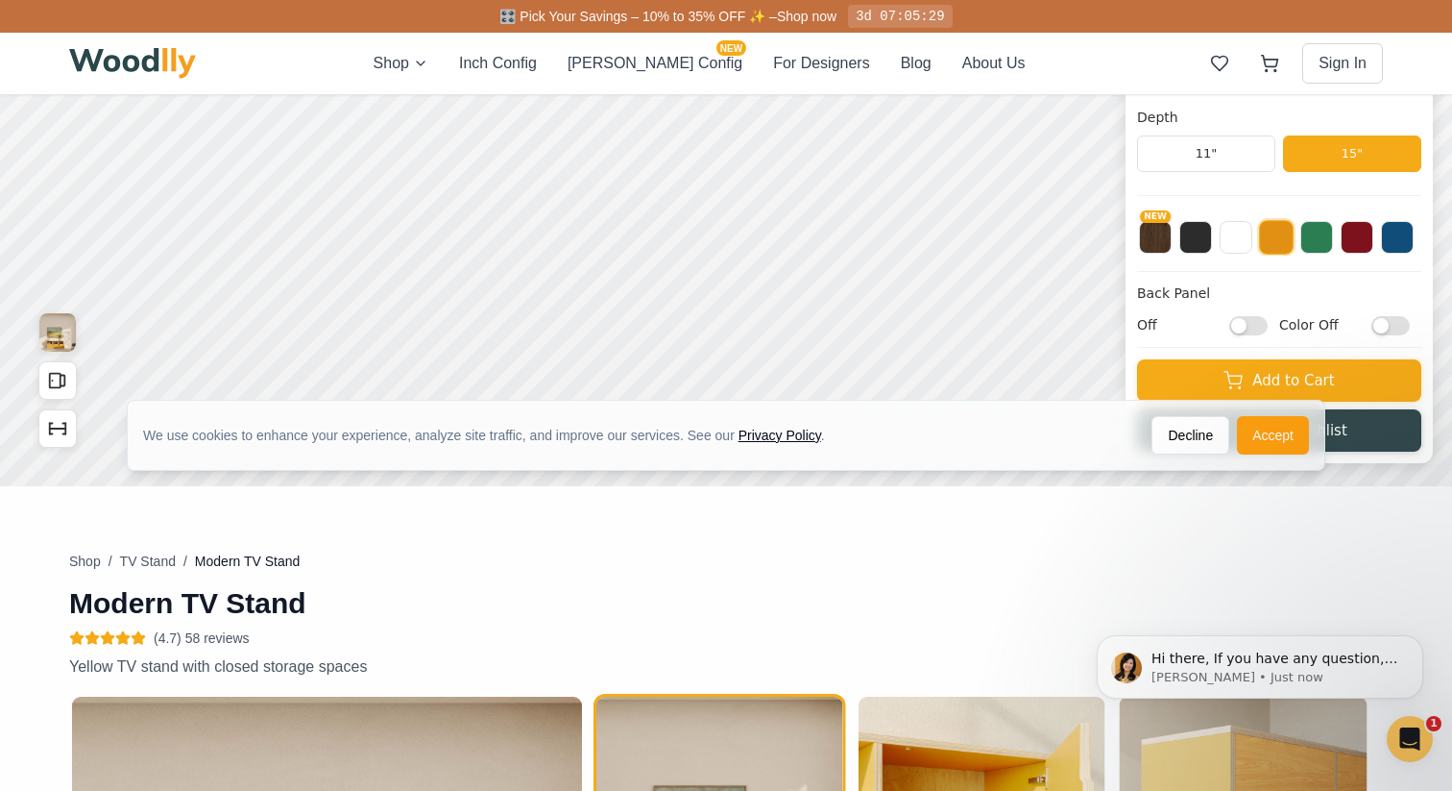
scroll to position [442, 0]
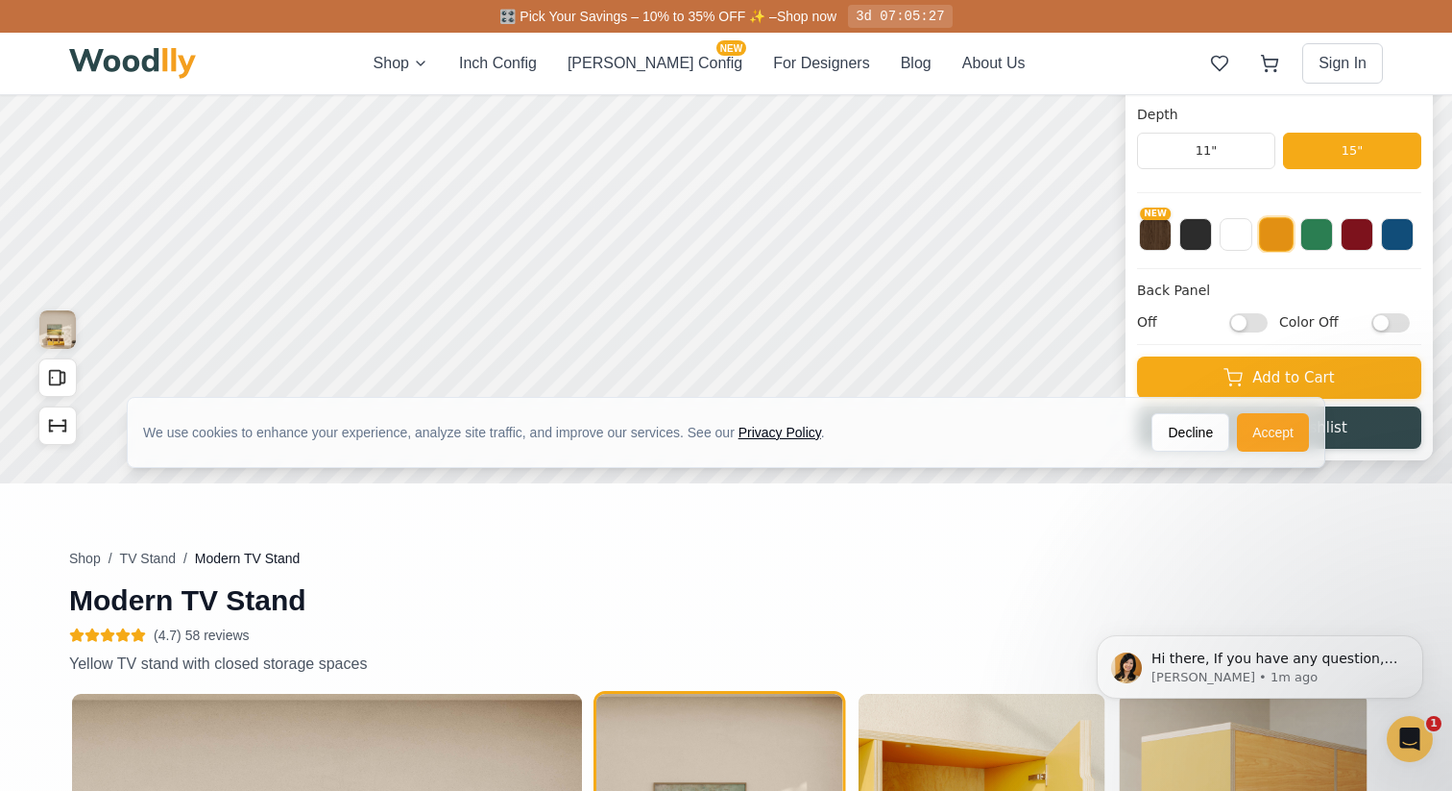
click at [1263, 439] on button "Accept" at bounding box center [1273, 432] width 72 height 38
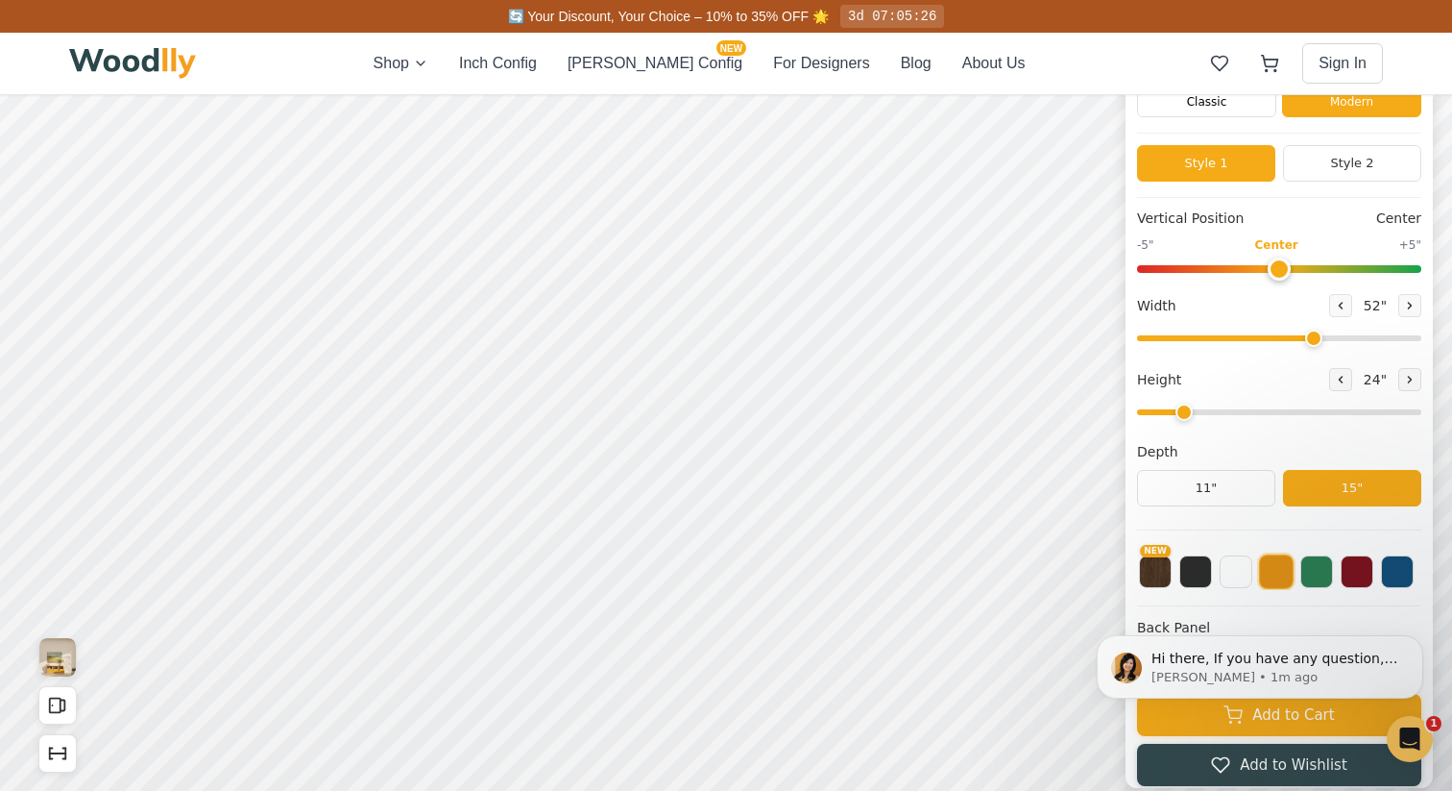
scroll to position [112, 0]
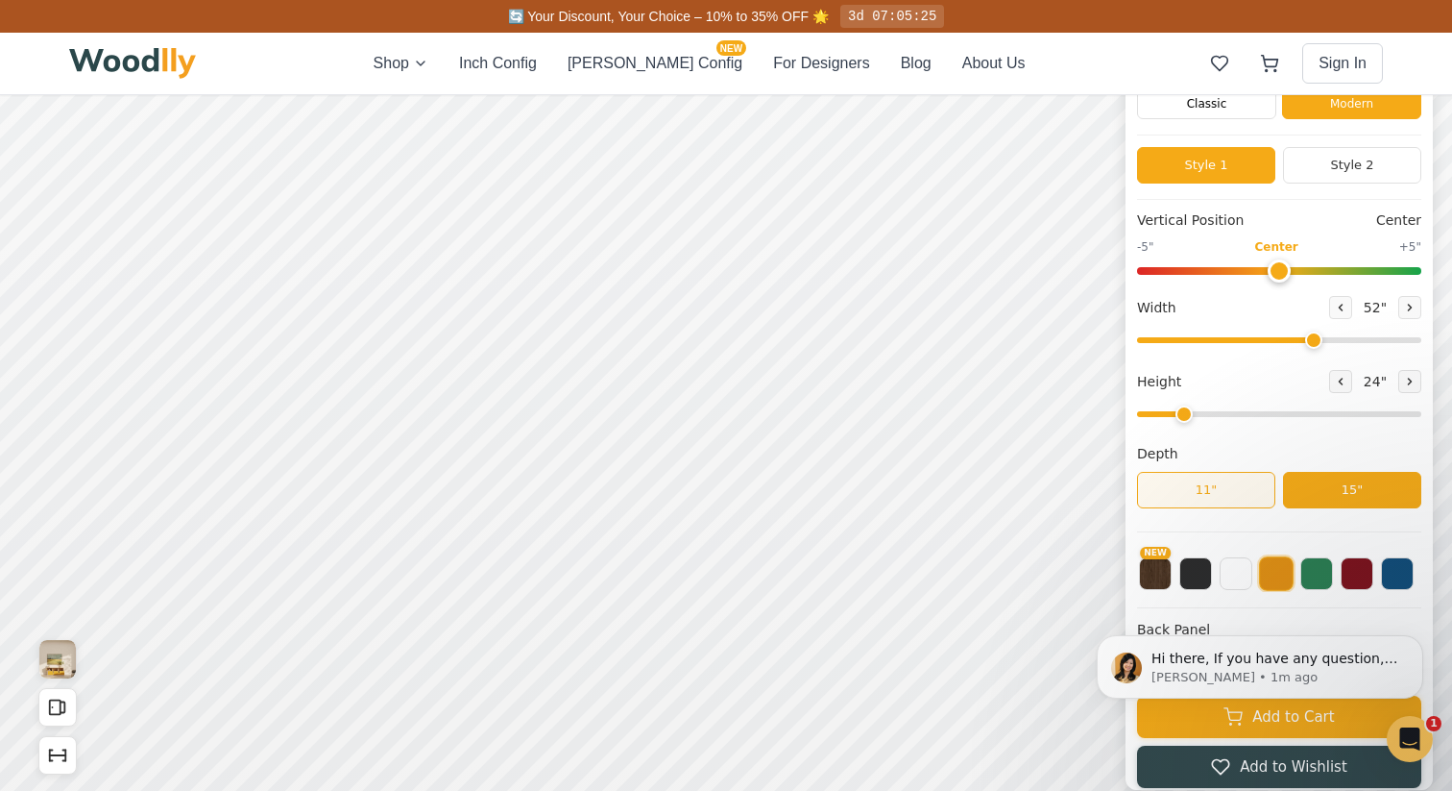
click at [1179, 488] on button "11"" at bounding box center [1206, 490] width 138 height 37
